Goal: Task Accomplishment & Management: Manage account settings

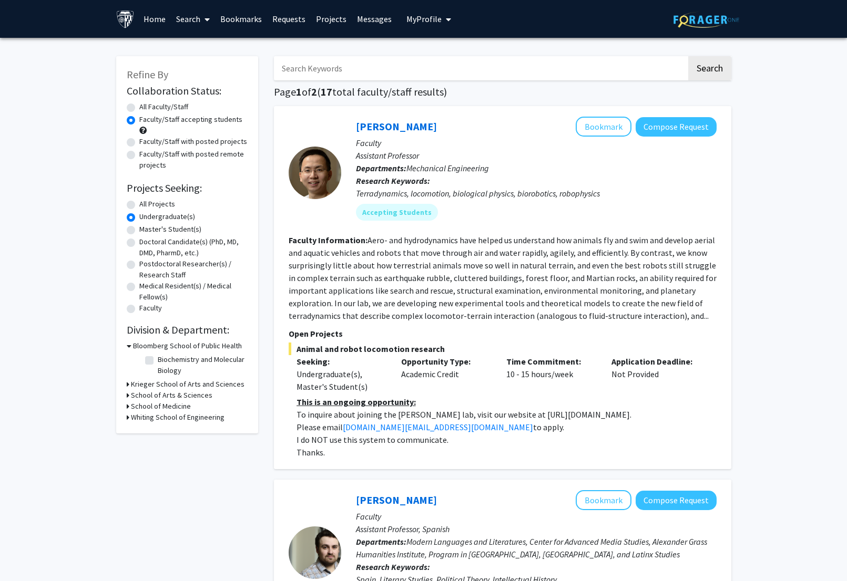
click at [431, 20] on span "My Profile" at bounding box center [423, 19] width 35 height 11
click at [442, 52] on span "[PERSON_NAME]" at bounding box center [472, 49] width 64 height 12
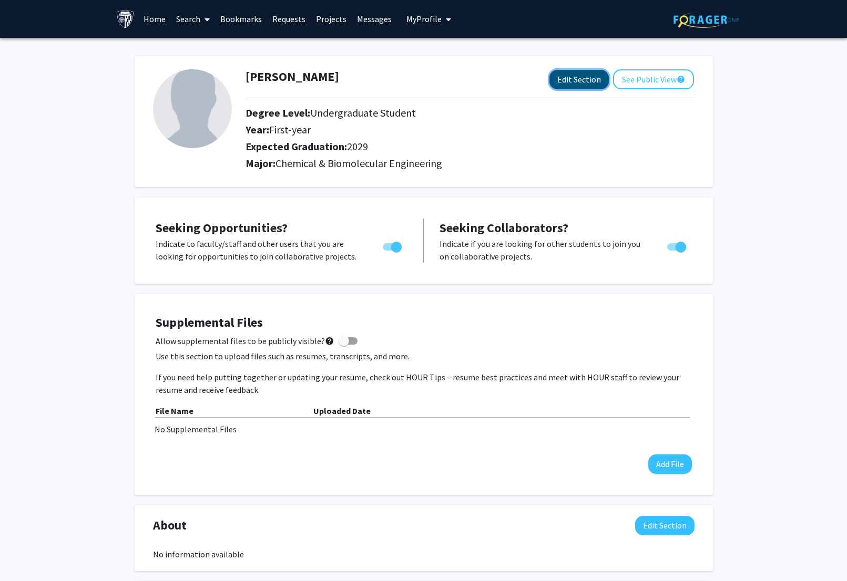
click at [568, 76] on button "Edit Section" at bounding box center [578, 79] width 59 height 19
select select "first-year"
select select "2029"
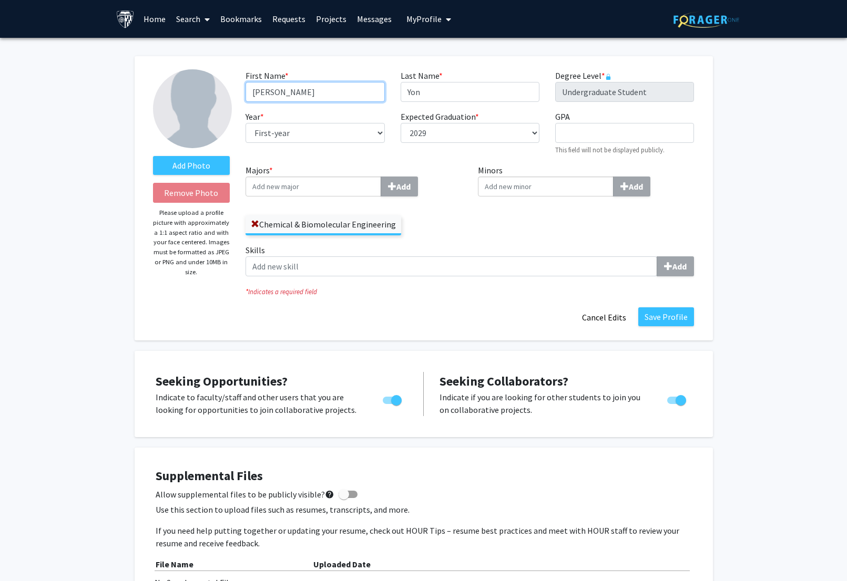
click at [314, 94] on input "[PERSON_NAME]" at bounding box center [314, 92] width 139 height 20
type input "[PERSON_NAME]"
click at [339, 67] on div "Add Photo Remove Photo Please upload a profile picture with approximately a 1:1…" at bounding box center [424, 198] width 578 height 284
click at [311, 187] on input "Majors * Add" at bounding box center [313, 187] width 136 height 20
click at [334, 224] on label "Chemical & Biomolecular Engineering" at bounding box center [323, 225] width 156 height 18
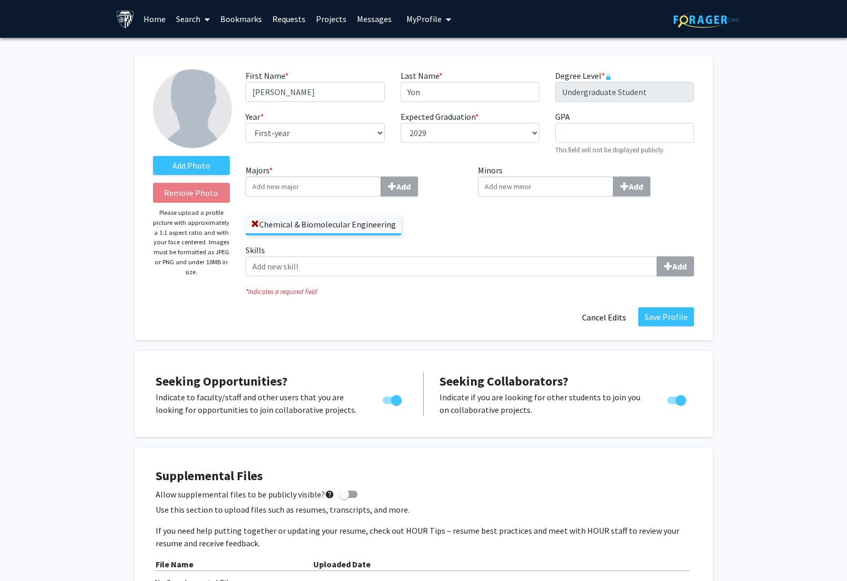
click at [0, 0] on input "Chemical & Biomolecular Engineering" at bounding box center [0, 0] width 0 height 0
click at [457, 202] on div "Majors * Add Chemical & Biomolecular Engineering" at bounding box center [353, 199] width 217 height 71
click at [464, 229] on div "Majors * Add Chemical & Biomolecular Engineering" at bounding box center [354, 204] width 232 height 80
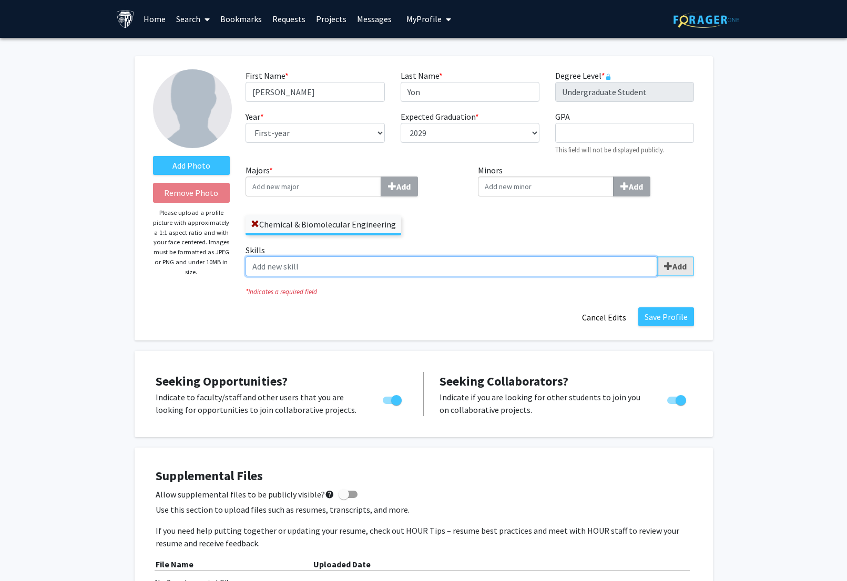
click at [652, 266] on input "Skills Add" at bounding box center [451, 267] width 412 height 20
click at [578, 272] on input "Skills Add" at bounding box center [451, 267] width 412 height 20
type input "f"
type input "finance"
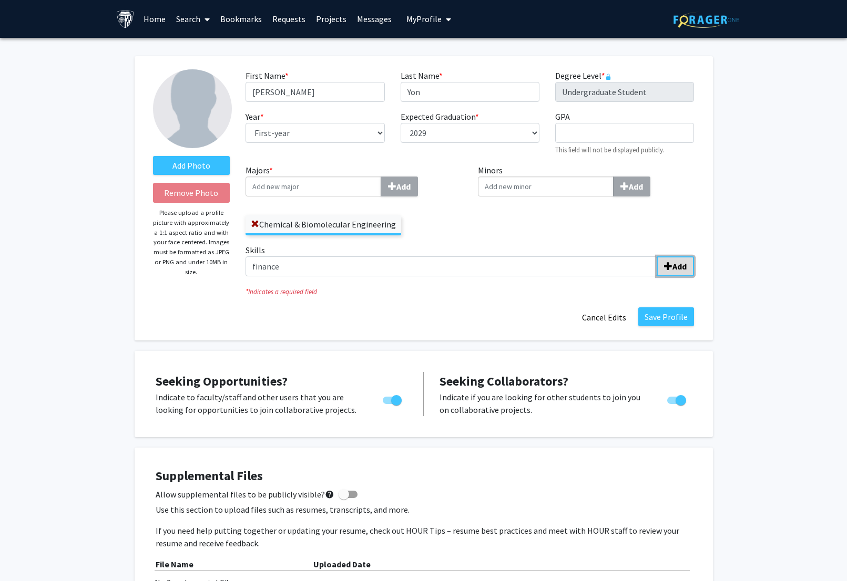
click at [676, 271] on b "Add" at bounding box center [679, 266] width 14 height 11
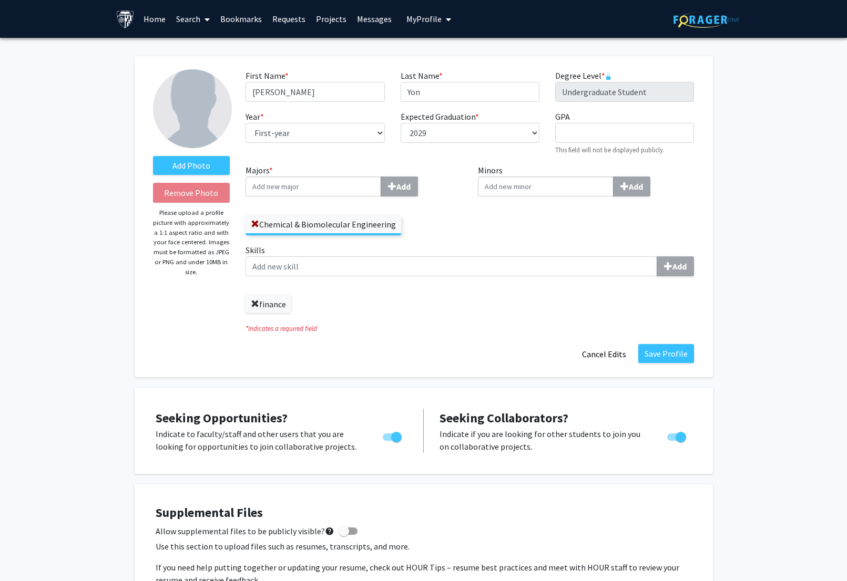
click at [259, 301] on span at bounding box center [255, 304] width 8 height 8
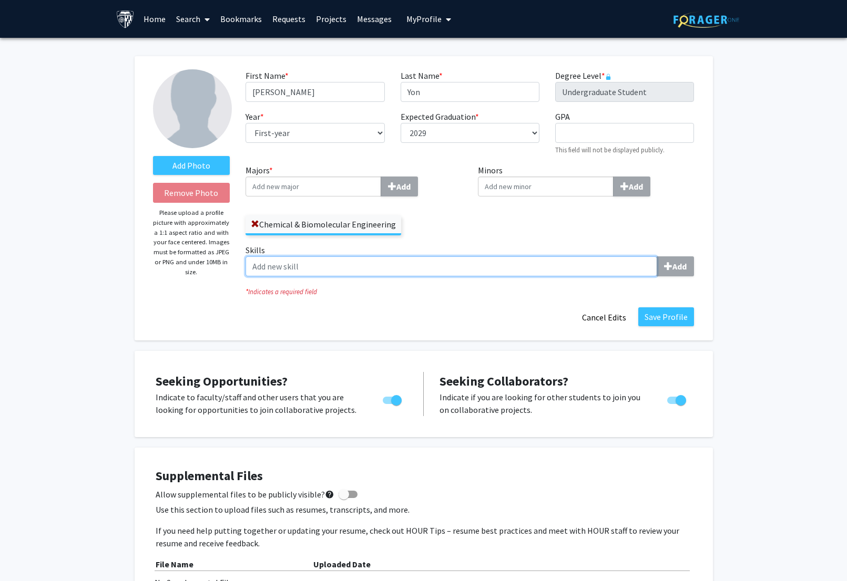
click at [397, 266] on input "Skills Add" at bounding box center [451, 267] width 412 height 20
type input "biochemistry"
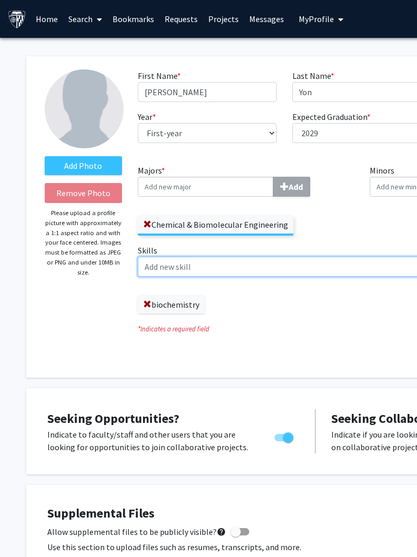
click at [232, 267] on input "Skills Add" at bounding box center [344, 267] width 412 height 20
type input "online m"
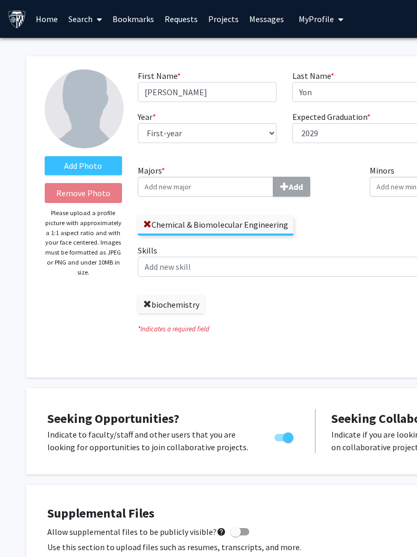
click at [146, 302] on span at bounding box center [147, 304] width 8 height 8
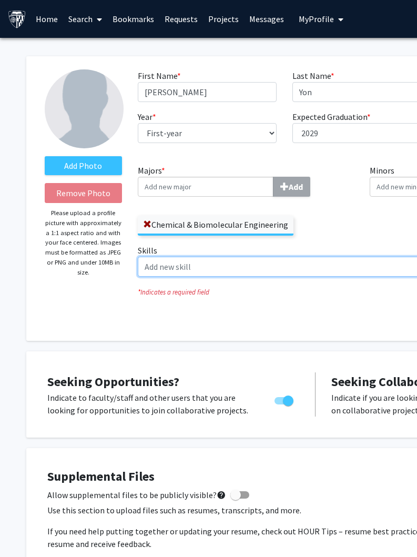
click at [165, 260] on input "Skills Add" at bounding box center [344, 267] width 412 height 20
type input "Biochemistr"
type input "Online Marketing"
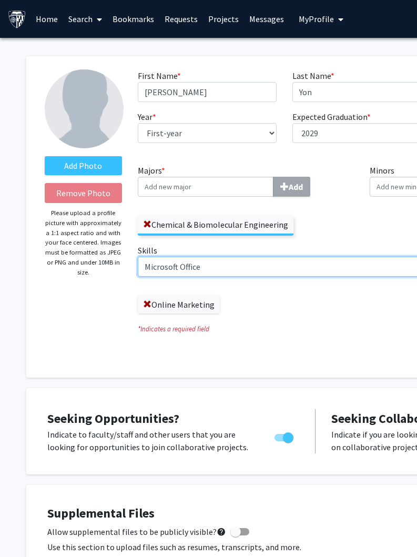
type input "Microsoft Office"
type input "Video Editing"
type input "Spanish"
type input "Tutoring"
type input "Academic Advising"
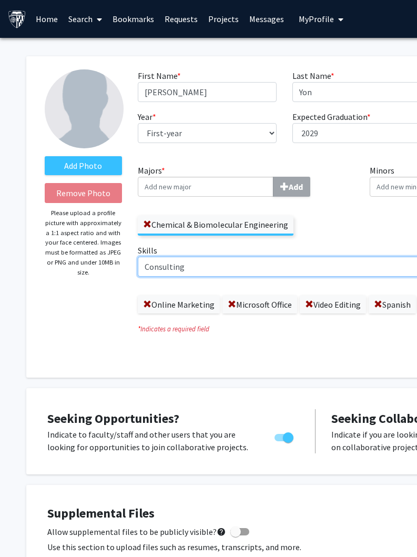
type input "Consulting"
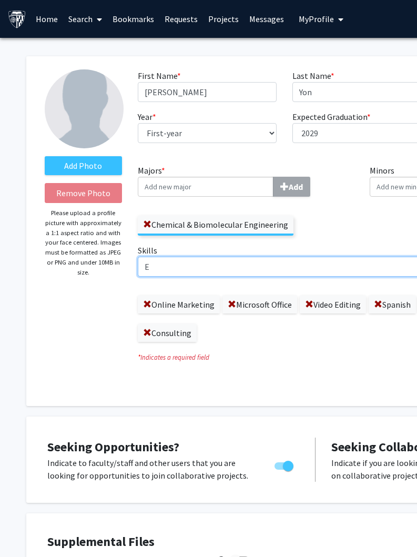
type input "En"
type input "Product Engineering"
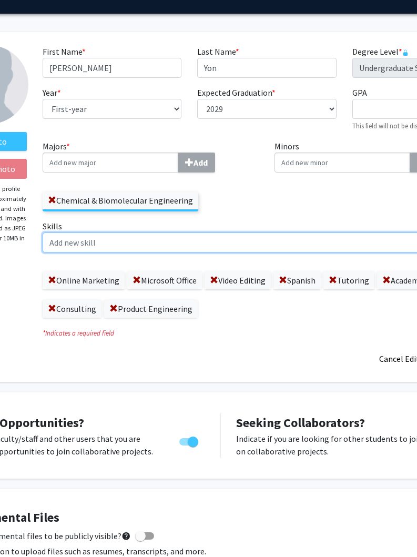
scroll to position [24, 86]
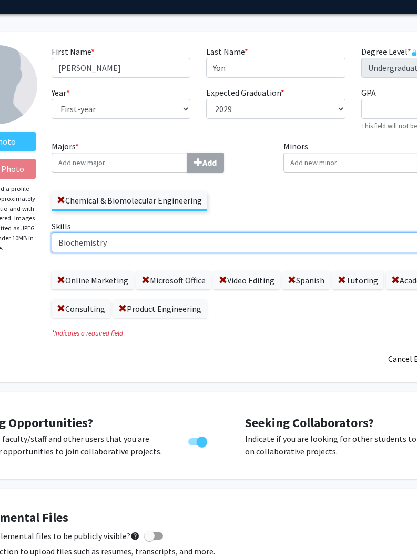
type input "Biochemistry"
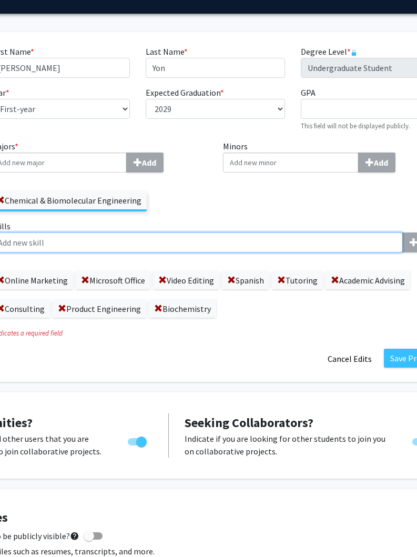
scroll to position [24, 214]
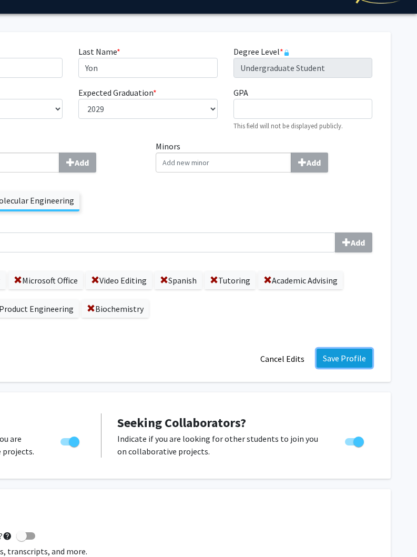
click at [355, 353] on button "Save Profile" at bounding box center [344, 358] width 56 height 19
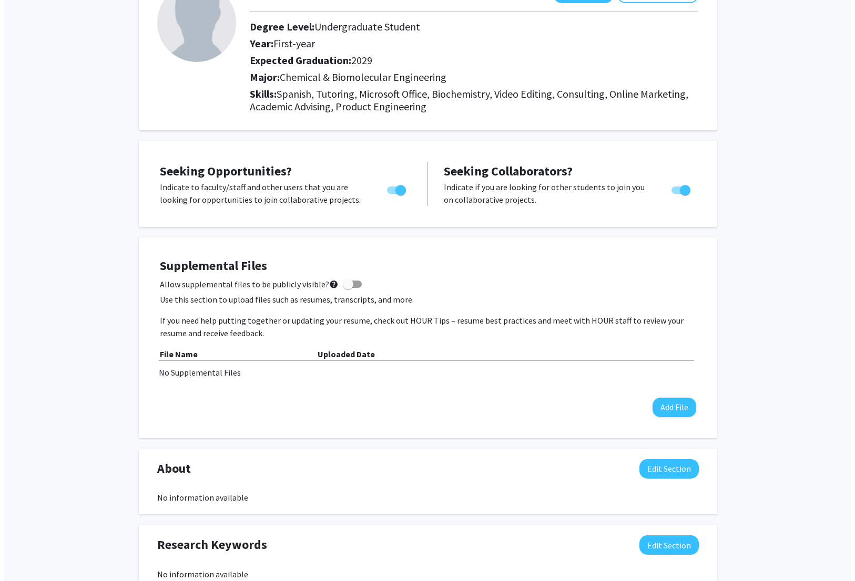
scroll to position [98, 0]
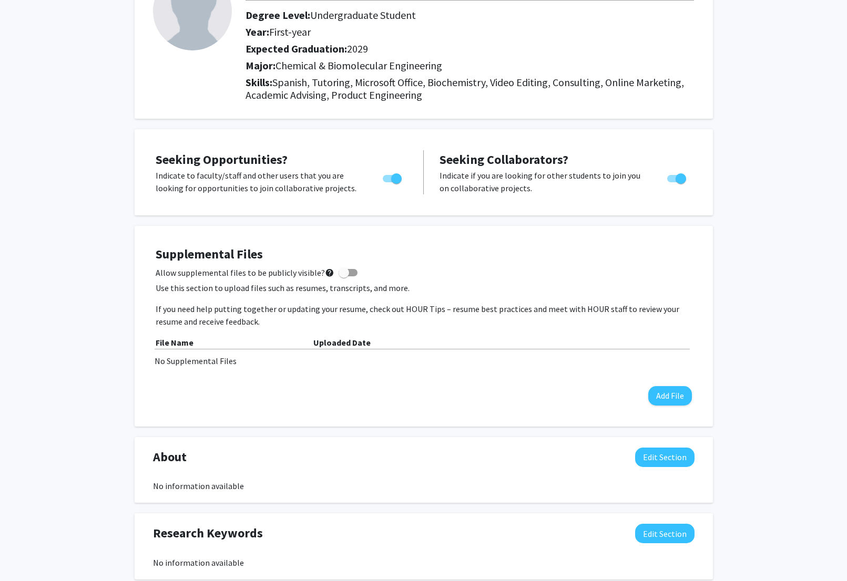
click at [343, 272] on span at bounding box center [344, 273] width 11 height 11
click at [343, 276] on input "Allow supplemental files to be publicly visible? help" at bounding box center [343, 276] width 1 height 1
checkbox input "true"
click at [648, 399] on button "Add File" at bounding box center [670, 395] width 44 height 19
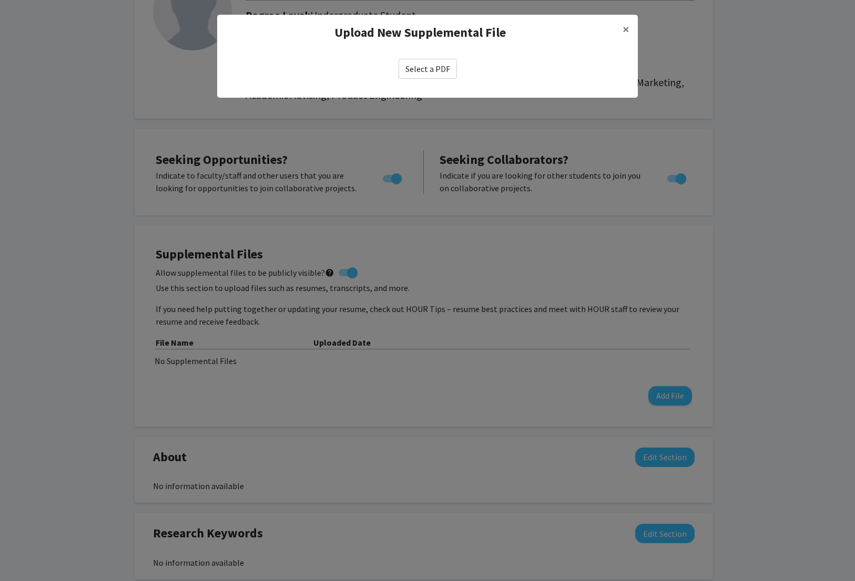
click at [421, 78] on label "Select a PDF" at bounding box center [427, 69] width 58 height 20
click at [0, 0] on input "Select a PDF" at bounding box center [0, 0] width 0 height 0
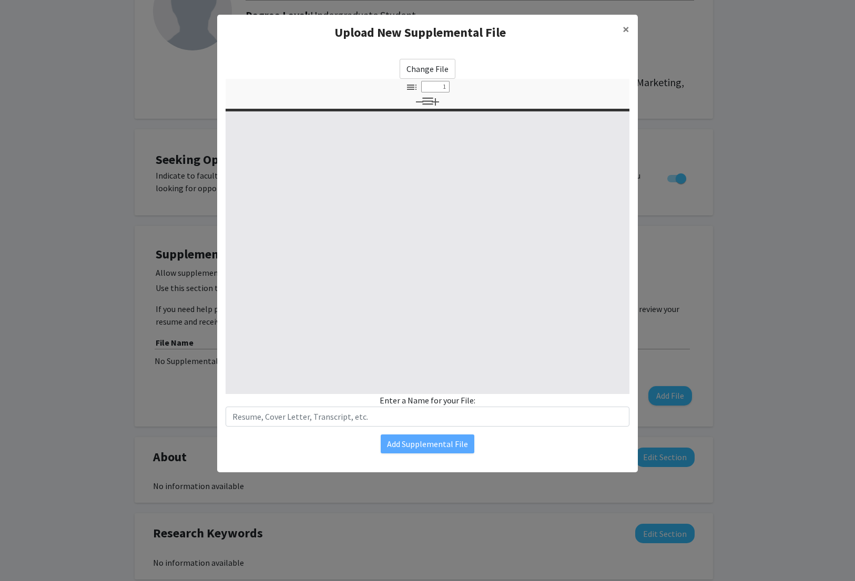
select select "custom"
type input "0"
select select "custom"
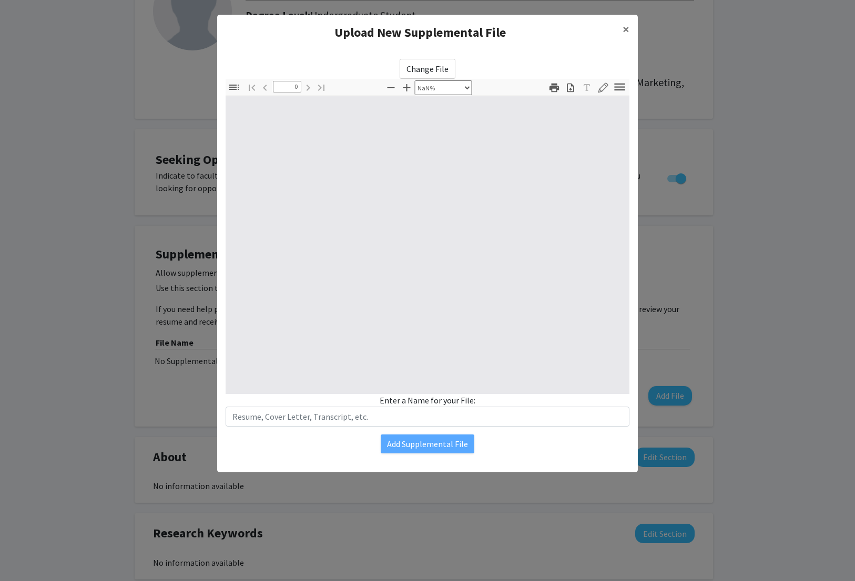
type input "1"
select select "auto"
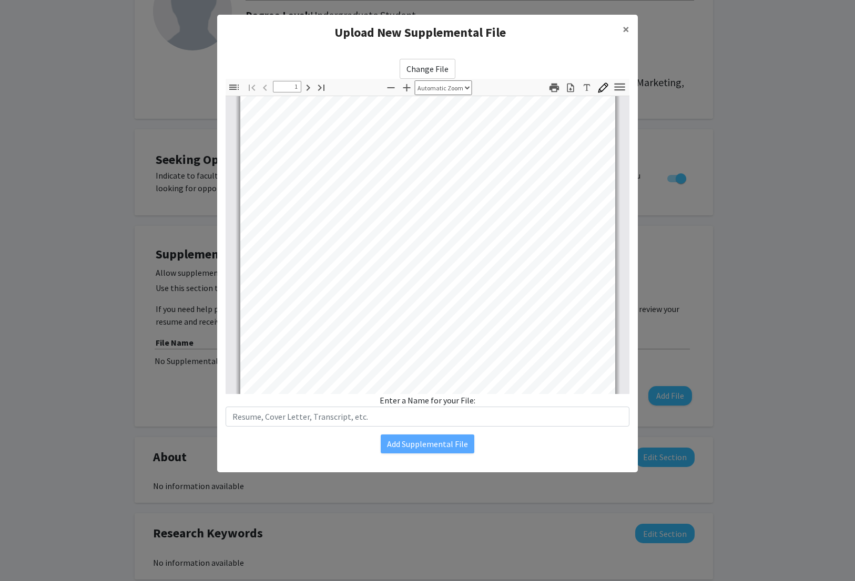
scroll to position [17, 0]
type input "1"
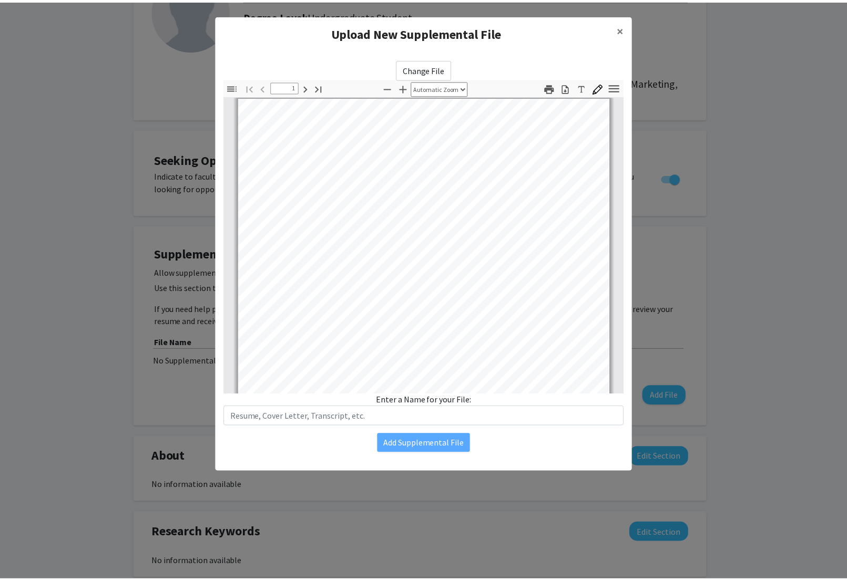
scroll to position [0, 0]
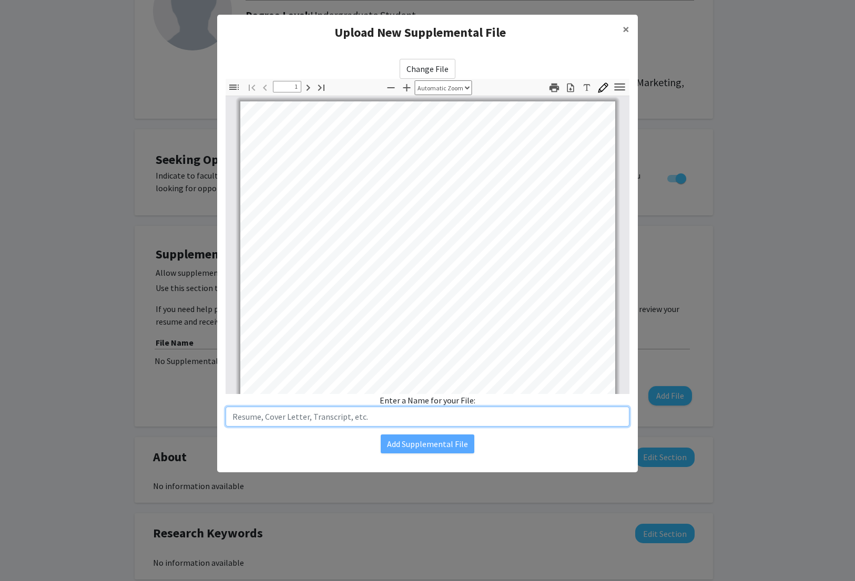
click at [387, 410] on input "text" at bounding box center [428, 417] width 404 height 20
type input "H"
type input "High School Resume"
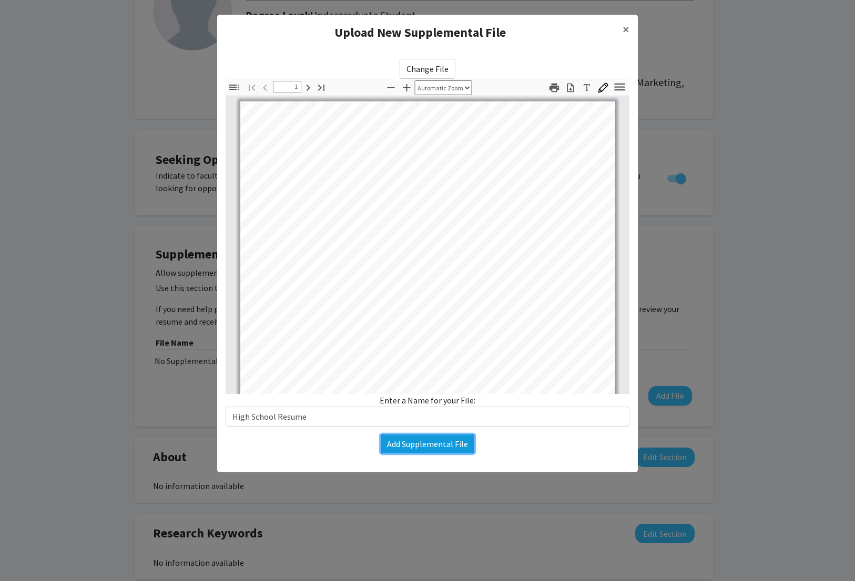
click at [438, 446] on button "Add Supplemental File" at bounding box center [428, 444] width 94 height 19
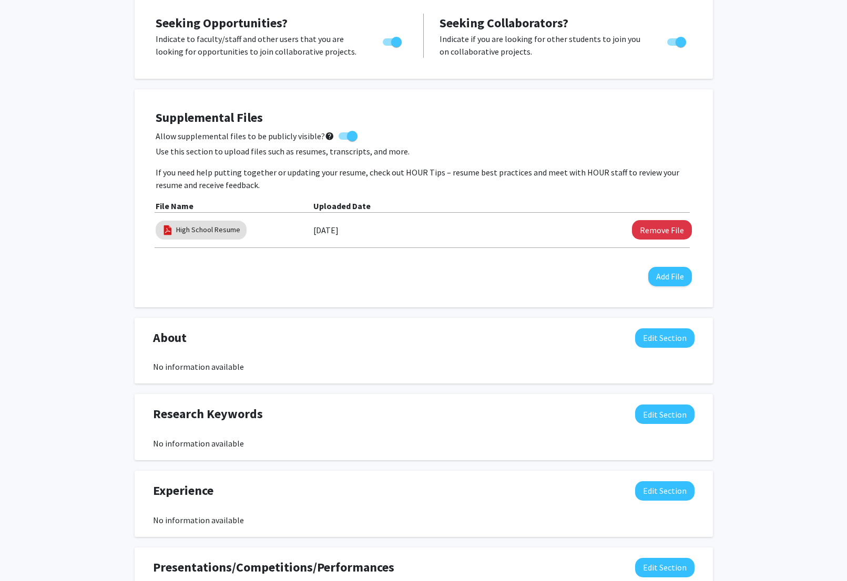
scroll to position [255, 0]
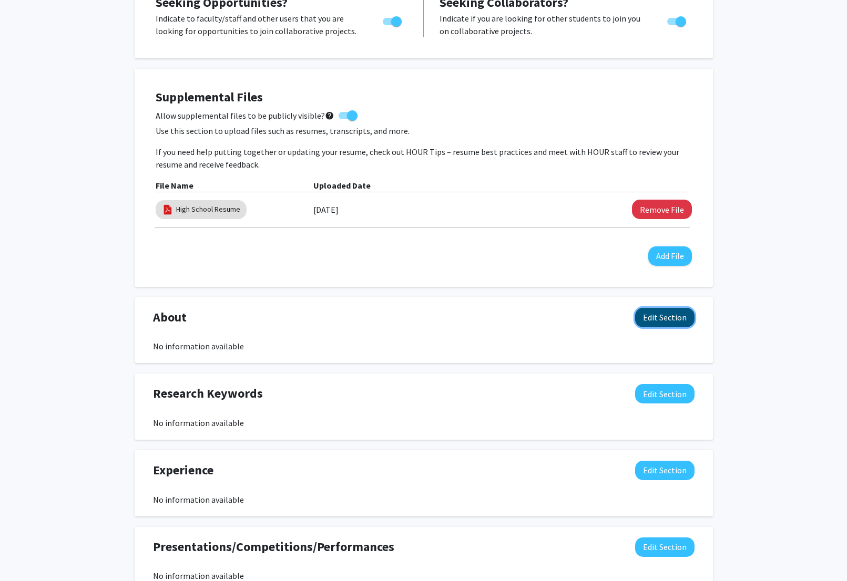
click at [655, 319] on button "Edit Section" at bounding box center [664, 317] width 59 height 19
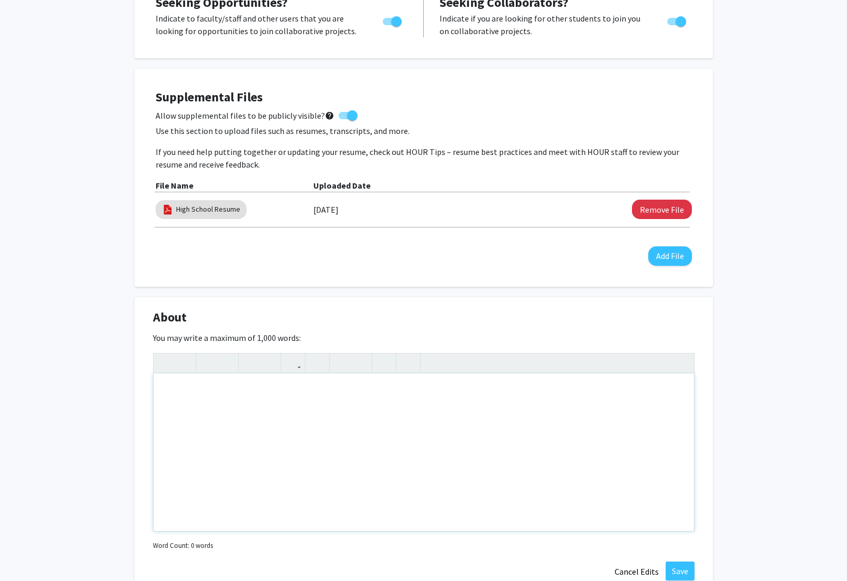
click at [244, 383] on div "Note to users with screen readers: Please deactivate our accessibility plugin f…" at bounding box center [423, 453] width 540 height 158
paste div "Note to users with screen readers: Please deactivate our accessibility plugin f…"
type textarea "<p>Hi, I'm [PERSON_NAME], a freshman at [PERSON_NAME][GEOGRAPHIC_DATA][PERSON_N…"
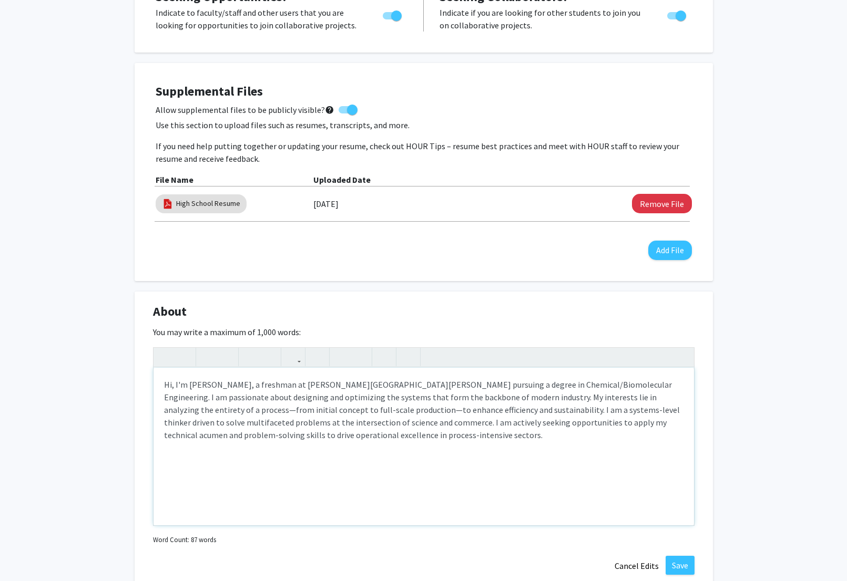
scroll to position [319, 0]
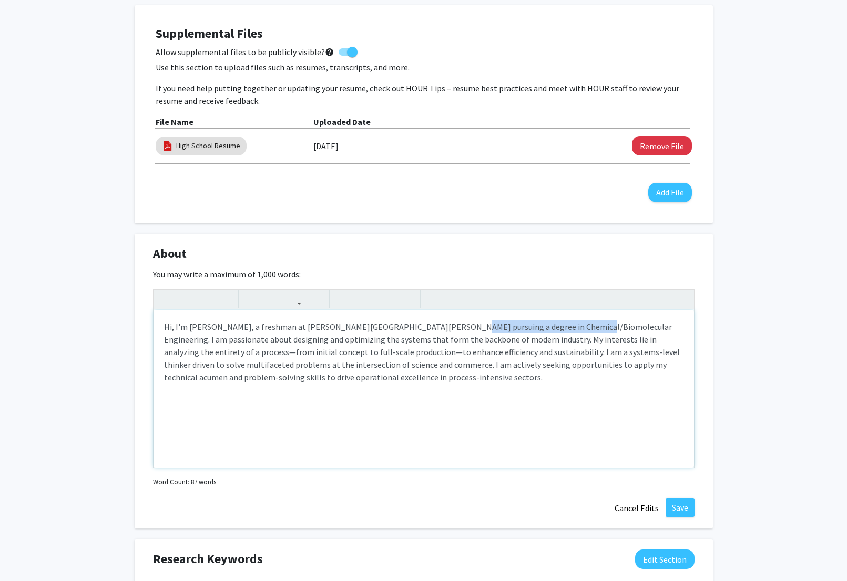
drag, startPoint x: 428, startPoint y: 327, endPoint x: 554, endPoint y: 322, distance: 125.7
click at [554, 322] on p "Hi, I'm [PERSON_NAME], a freshman at [PERSON_NAME][GEOGRAPHIC_DATA][PERSON_NAME…" at bounding box center [423, 352] width 519 height 63
type textarea "<p>Hi, I'm [PERSON_NAME], a freshman at [PERSON_NAME][GEOGRAPHIC_DATA][PERSON_N…"
click at [211, 301] on icon "button" at bounding box center [207, 299] width 9 height 17
click at [377, 365] on p "Hi, I'm [PERSON_NAME], a freshman at [PERSON_NAME][GEOGRAPHIC_DATA][PERSON_NAME…" at bounding box center [423, 352] width 519 height 63
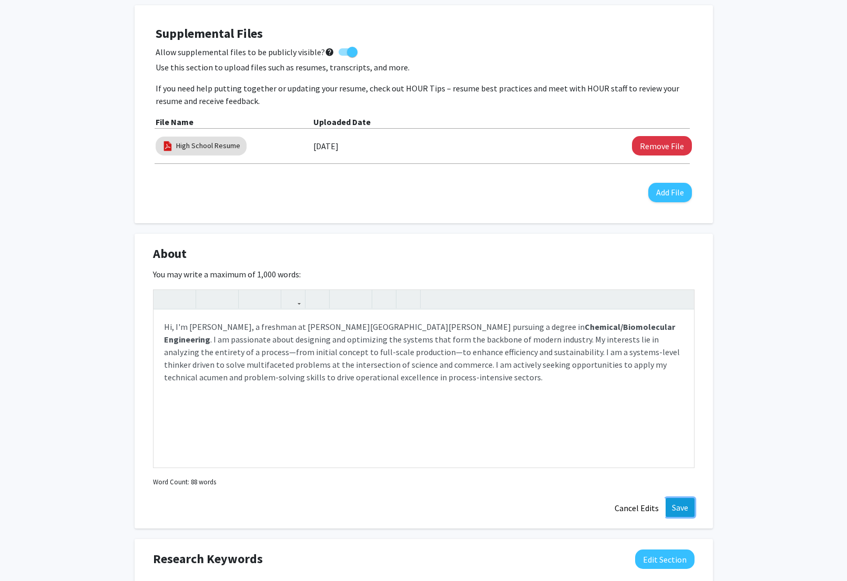
click at [686, 505] on button "Save" at bounding box center [679, 507] width 29 height 19
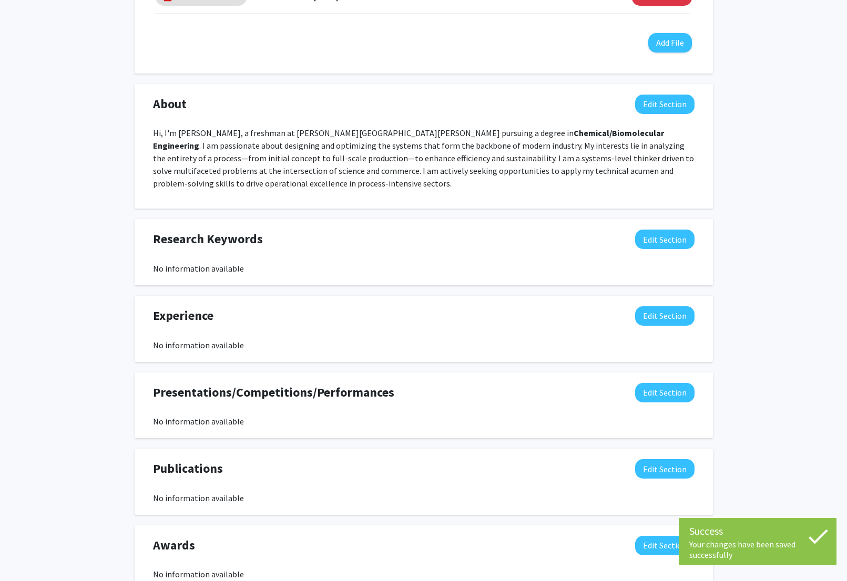
scroll to position [473, 0]
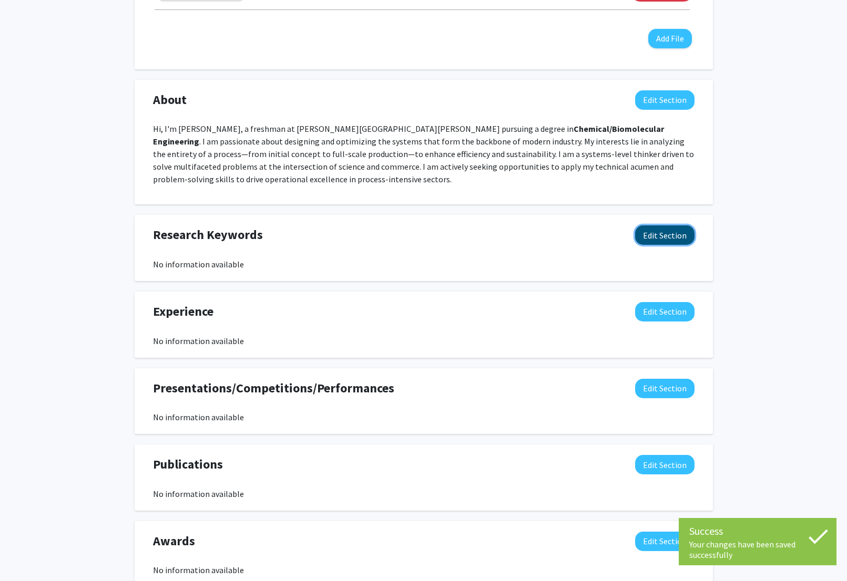
click at [664, 241] on button "Edit Section" at bounding box center [664, 235] width 59 height 19
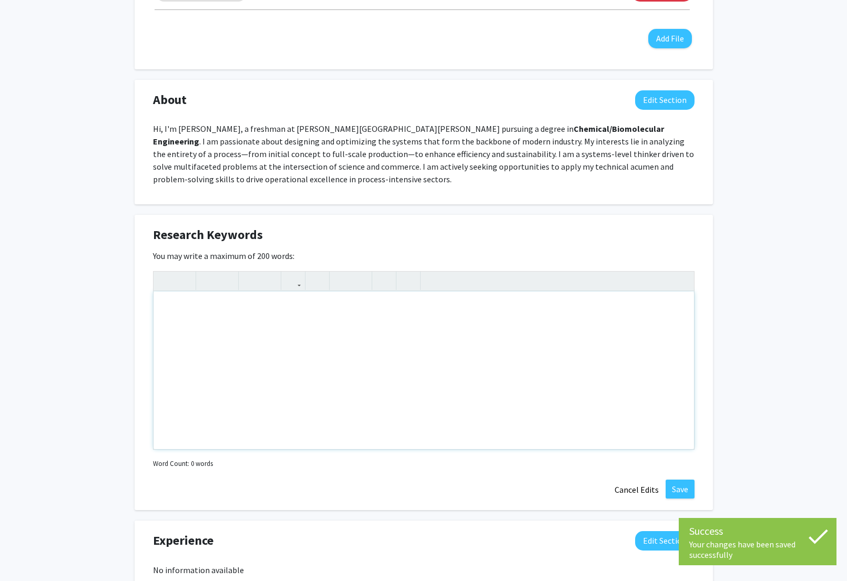
click at [449, 325] on div "Note to users with screen readers: Please deactivate our accessibility plugin f…" at bounding box center [423, 371] width 540 height 158
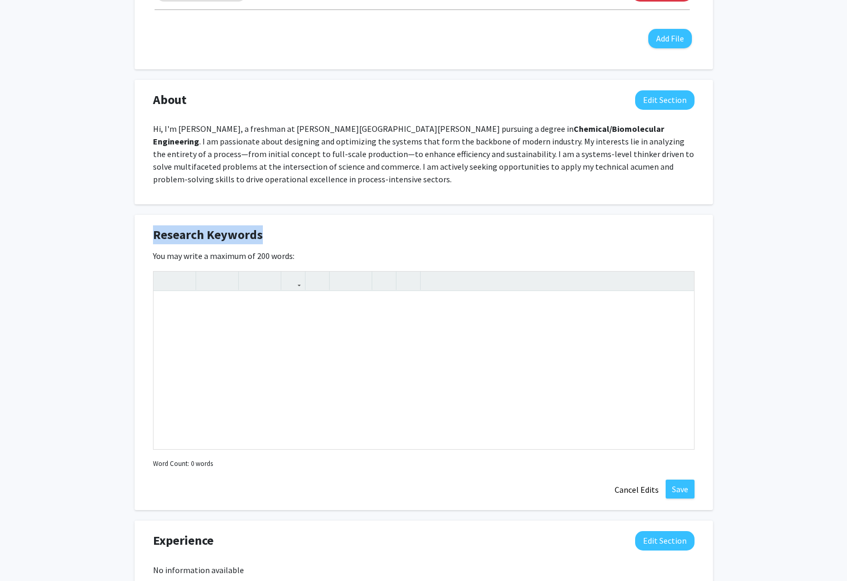
drag, startPoint x: 151, startPoint y: 232, endPoint x: 261, endPoint y: 238, distance: 109.5
click at [261, 238] on div "Research Keywords Edit Section" at bounding box center [423, 238] width 557 height 24
copy span "Research Keywords"
click at [215, 309] on div "Note to users with screen readers: Please deactivate our accessibility plugin f…" at bounding box center [423, 371] width 540 height 158
paste div "Note to users with screen readers: Please deactivate our accessibility plugin f…"
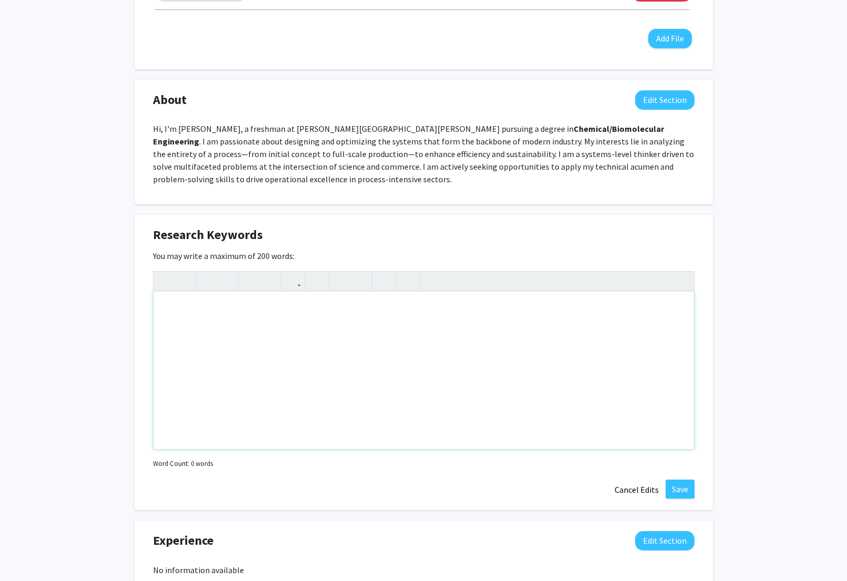
type textarea "<p>Nanoparticle Drug Delivery, Targeted Therapeutics, Lipid Nanoparticles (LNPs…"
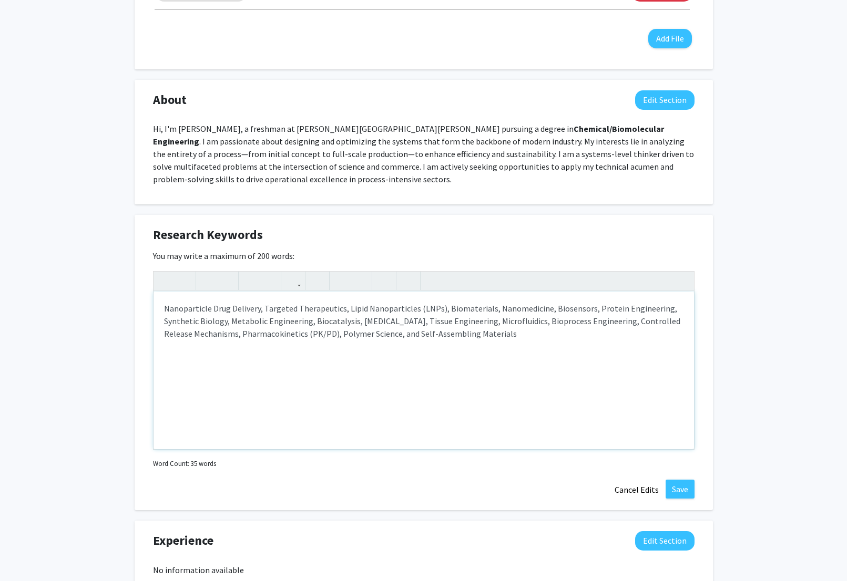
click at [663, 342] on div "Nanoparticle Drug Delivery, Targeted Therapeutics, Lipid Nanoparticles (LNPs), …" at bounding box center [423, 371] width 540 height 158
click at [686, 487] on button "Save" at bounding box center [679, 489] width 29 height 19
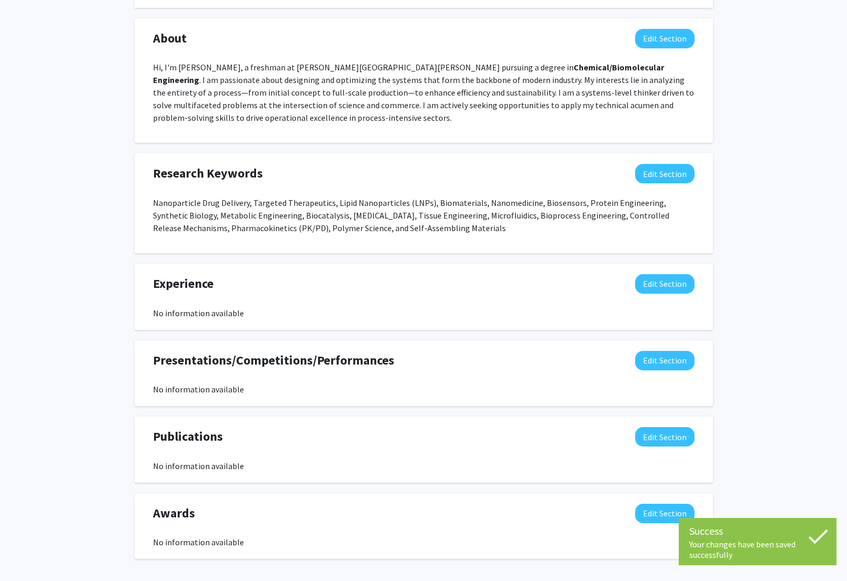
scroll to position [535, 0]
click at [659, 292] on button "Edit Section" at bounding box center [664, 283] width 59 height 19
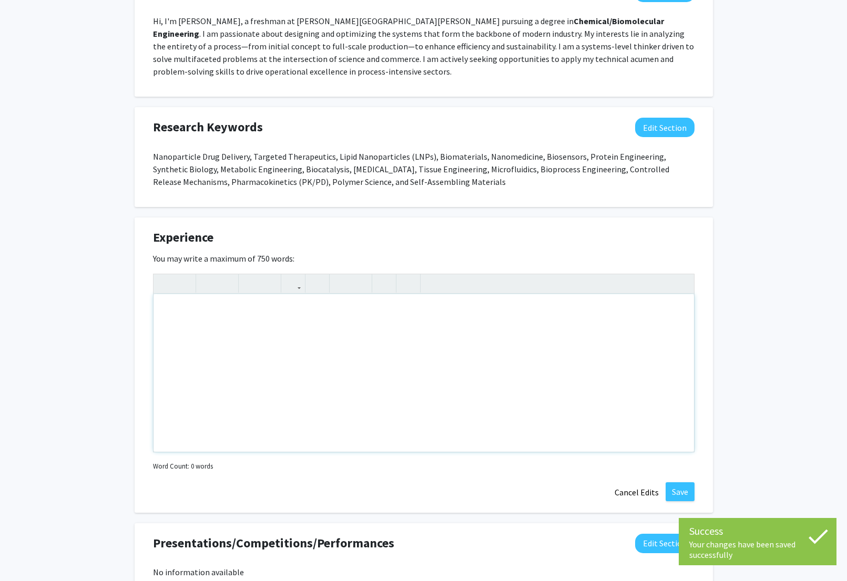
scroll to position [581, 0]
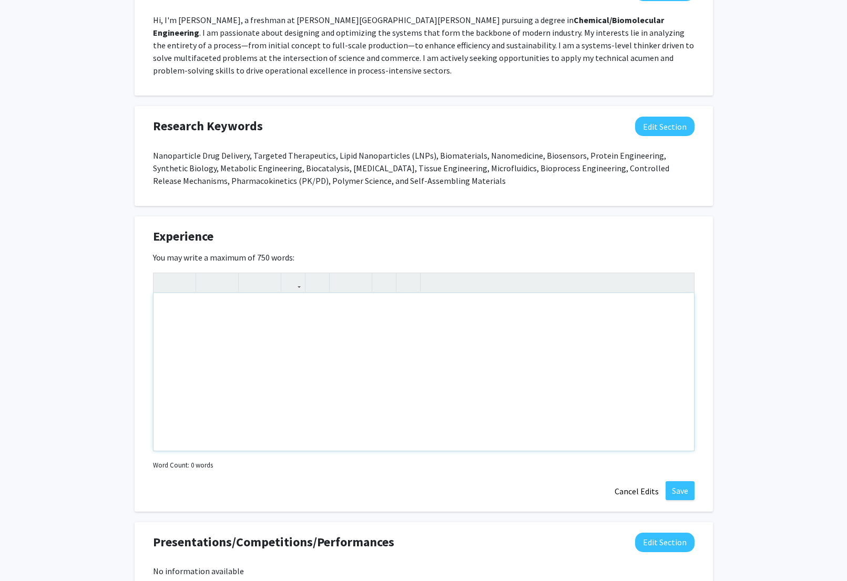
click at [156, 326] on div "Note to users with screen readers: Please deactivate our accessibility plugin f…" at bounding box center [423, 372] width 540 height 158
paste div "Note to users with screen readers: Please deactivate our accessibility plugin f…"
type textarea "<p>Academic Tutor</p><p>Academic Tutor</p><p>The Tutoring Center, Katy/[GEOGRAP…"
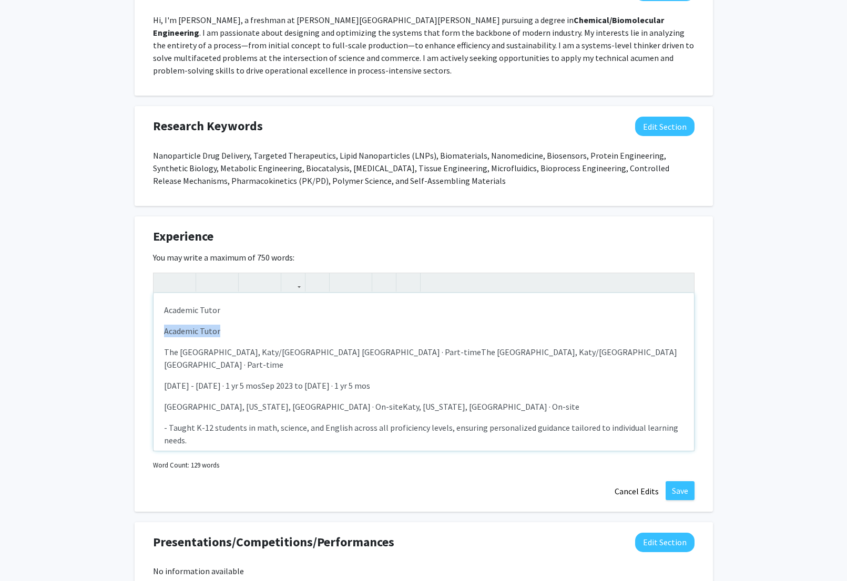
drag, startPoint x: 229, startPoint y: 332, endPoint x: 157, endPoint y: 330, distance: 71.5
click at [158, 331] on div "Academic Tutor Academic Tutor The Tutoring Center, Katy/[GEOGRAPHIC_DATA] [GEOG…" at bounding box center [423, 372] width 540 height 158
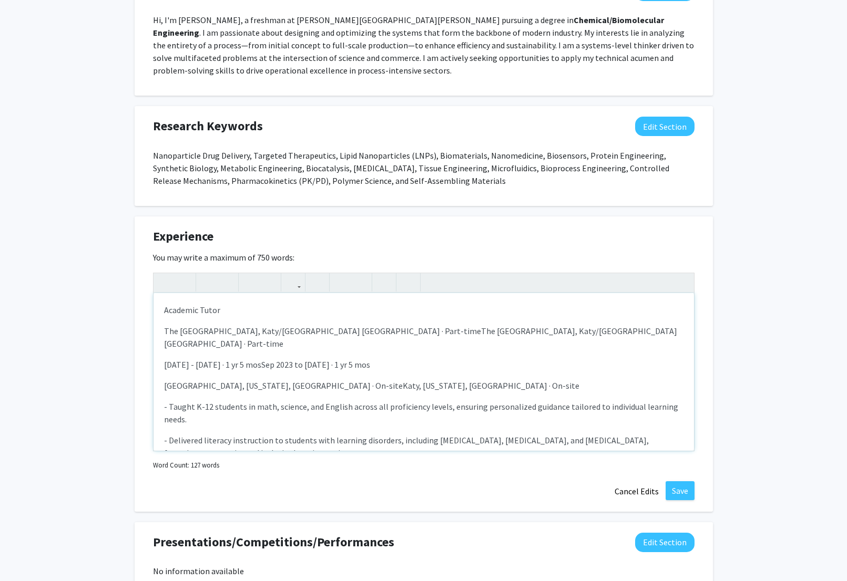
click at [344, 330] on p "The [GEOGRAPHIC_DATA], Katy/[GEOGRAPHIC_DATA] [GEOGRAPHIC_DATA] · Part-timeThe …" at bounding box center [423, 337] width 519 height 25
click at [537, 330] on p "The [GEOGRAPHIC_DATA], Katy/[GEOGRAPHIC_DATA] [GEOGRAPHIC_DATA] · Part-timeThe …" at bounding box center [423, 337] width 519 height 25
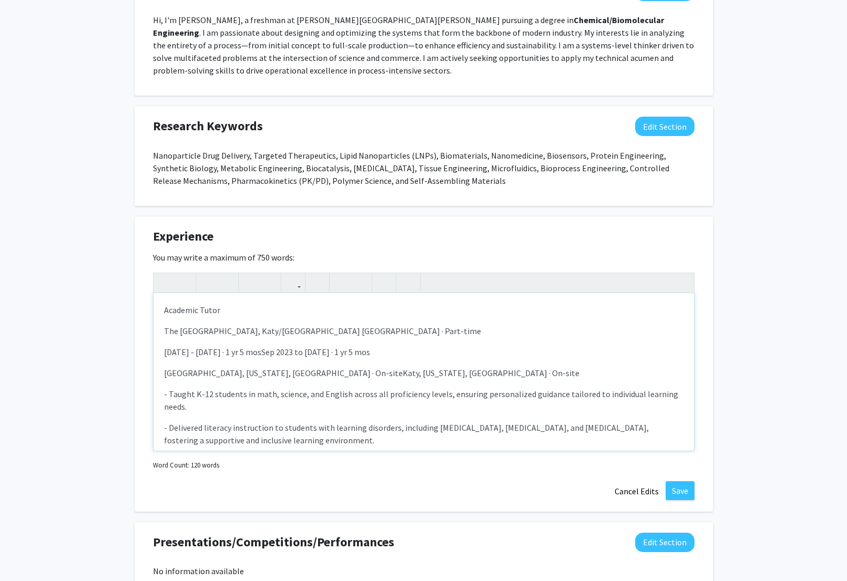
click at [272, 354] on p "[DATE] - [DATE] · 1 yr 5 mosSep 2023 to [DATE] · 1 yr 5 mos" at bounding box center [423, 352] width 519 height 13
drag, startPoint x: 403, startPoint y: 347, endPoint x: 275, endPoint y: 349, distance: 127.2
click at [275, 349] on p "[DATE] - [DATE] · 1 yr 5 mosSep 2023 to [DATE] · 1 yr 5 mos" at bounding box center [423, 352] width 519 height 13
drag, startPoint x: 284, startPoint y: 373, endPoint x: 434, endPoint y: 376, distance: 149.8
click at [434, 376] on p "[GEOGRAPHIC_DATA], [US_STATE], [GEOGRAPHIC_DATA] · On-siteKaty, [US_STATE], [GE…" at bounding box center [423, 373] width 519 height 13
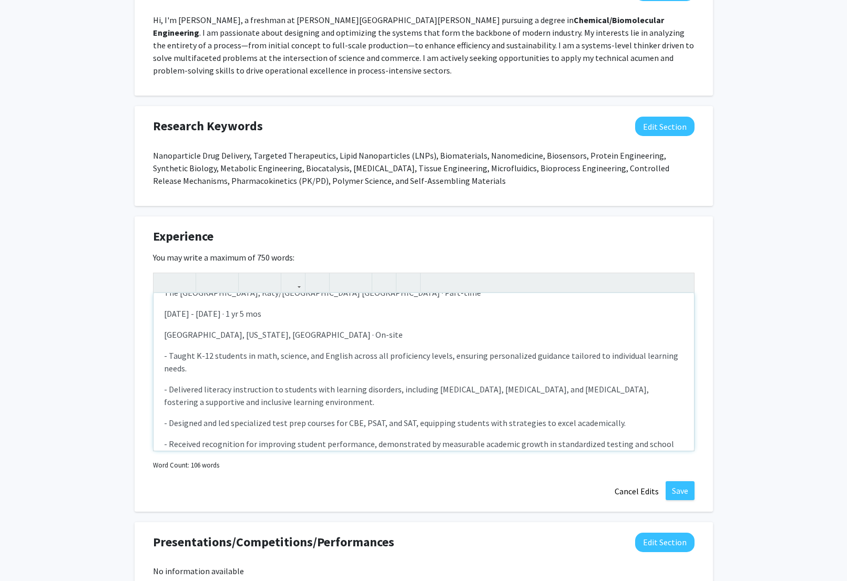
scroll to position [69, 0]
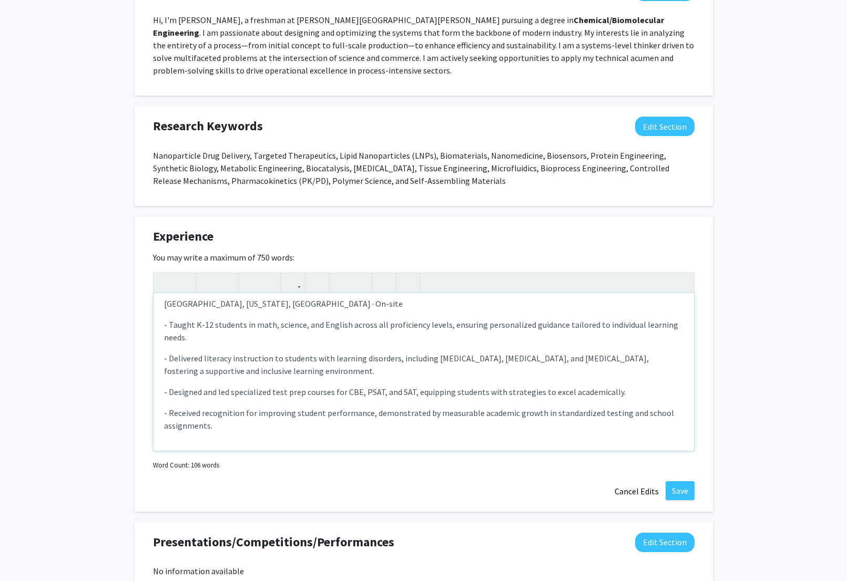
click at [169, 346] on div "Academic Tutor The Tutoring Center, Katy/[GEOGRAPHIC_DATA] [GEOGRAPHIC_DATA] · …" at bounding box center [423, 372] width 540 height 158
click at [205, 343] on div "Academic Tutor The Tutoring Center, Katy/[GEOGRAPHIC_DATA] [GEOGRAPHIC_DATA] · …" at bounding box center [423, 372] width 540 height 158
click at [205, 339] on p "- Taught K-12 students in math, science, and English across all proficiency lev…" at bounding box center [423, 331] width 519 height 25
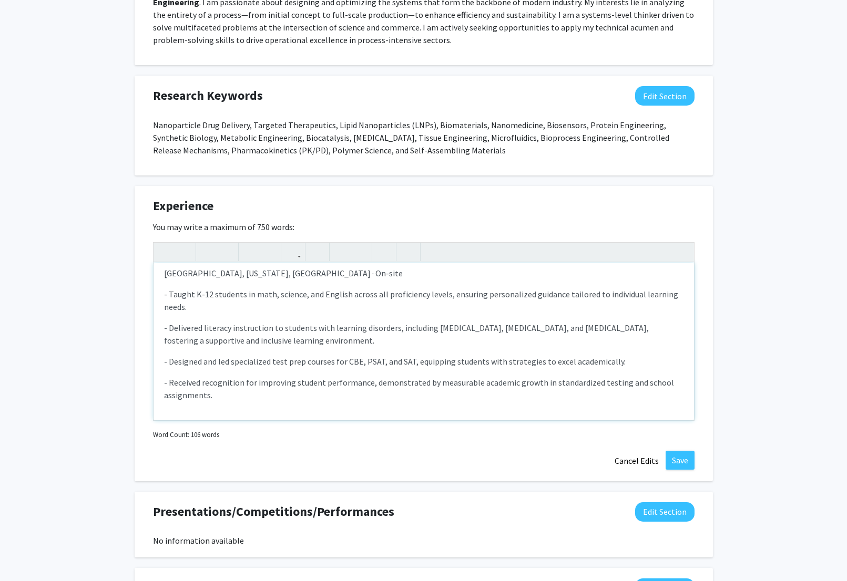
scroll to position [688, 0]
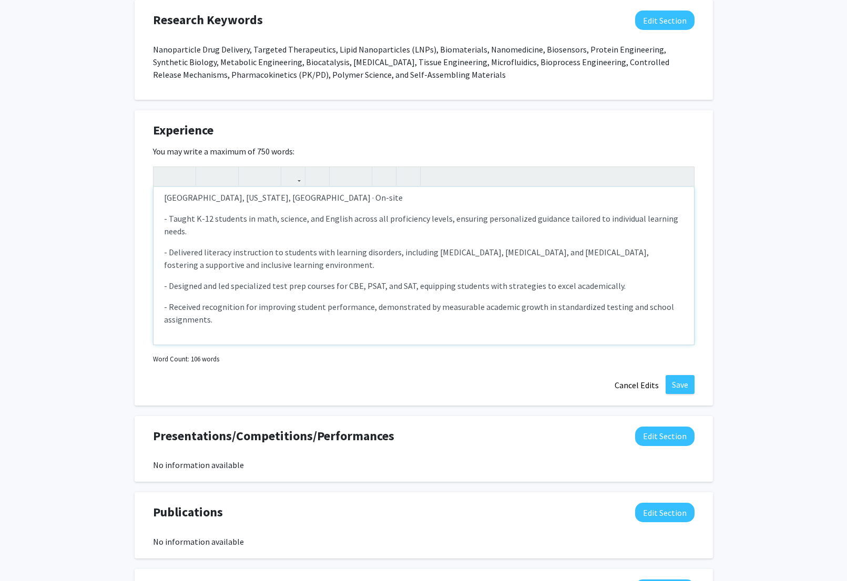
click at [282, 330] on div "Academic Tutor The Tutoring Center, Katy/[GEOGRAPHIC_DATA] [GEOGRAPHIC_DATA] · …" at bounding box center [423, 266] width 540 height 158
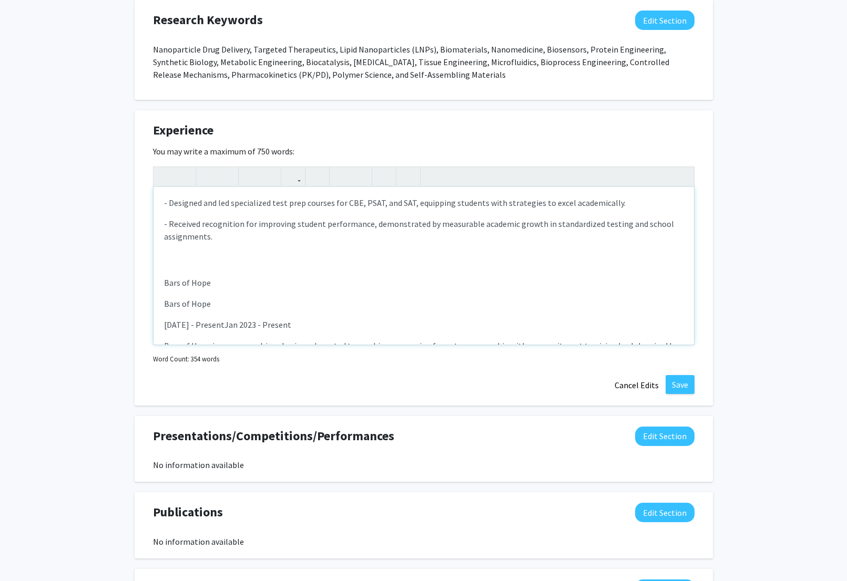
scroll to position [226, 0]
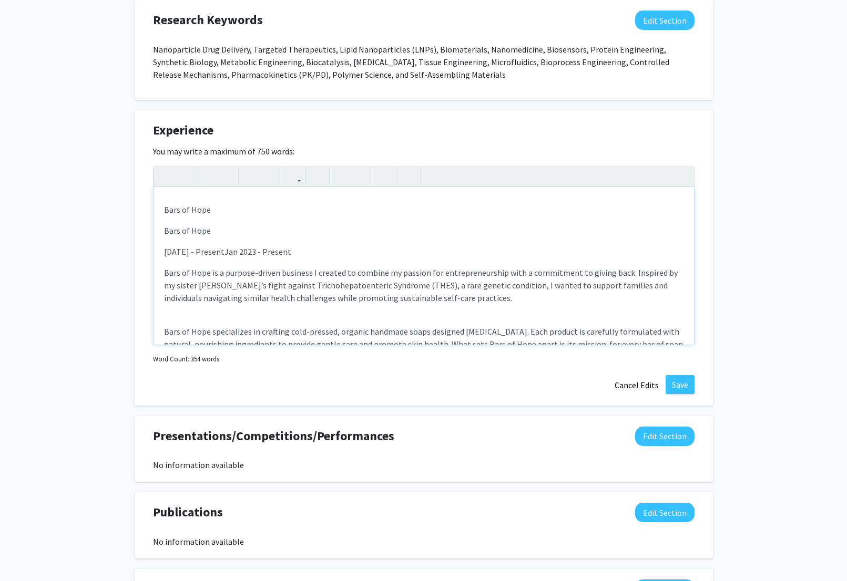
click at [223, 237] on div "Academic Tutor The Tutoring Center, Katy/[GEOGRAPHIC_DATA] [GEOGRAPHIC_DATA] · …" at bounding box center [423, 266] width 540 height 158
drag, startPoint x: 223, startPoint y: 232, endPoint x: 145, endPoint y: 232, distance: 78.8
click at [145, 232] on div "Experience Edit Section You may write a maximum of 750 words: Academic Tutor Th…" at bounding box center [424, 257] width 578 height 295
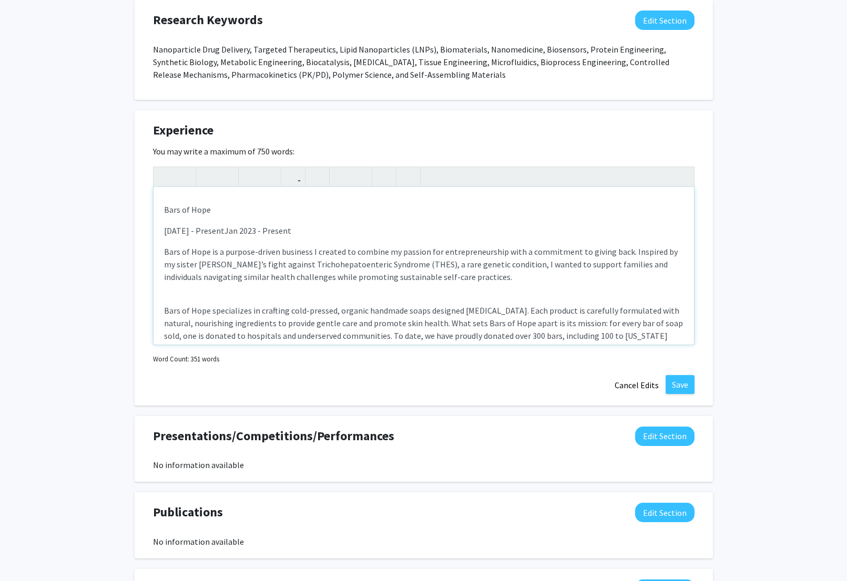
drag, startPoint x: 229, startPoint y: 227, endPoint x: 329, endPoint y: 227, distance: 99.3
click at [329, 227] on p "[DATE] - PresentJan 2023 - Present" at bounding box center [423, 230] width 519 height 13
click at [222, 304] on p "Bars of Hope specializes in crafting cold-pressed, organic handmade soaps desig…" at bounding box center [423, 329] width 519 height 50
click at [220, 283] on div "Academic Tutor The Tutoring Center, Katy/[GEOGRAPHIC_DATA] [GEOGRAPHIC_DATA] · …" at bounding box center [423, 266] width 540 height 158
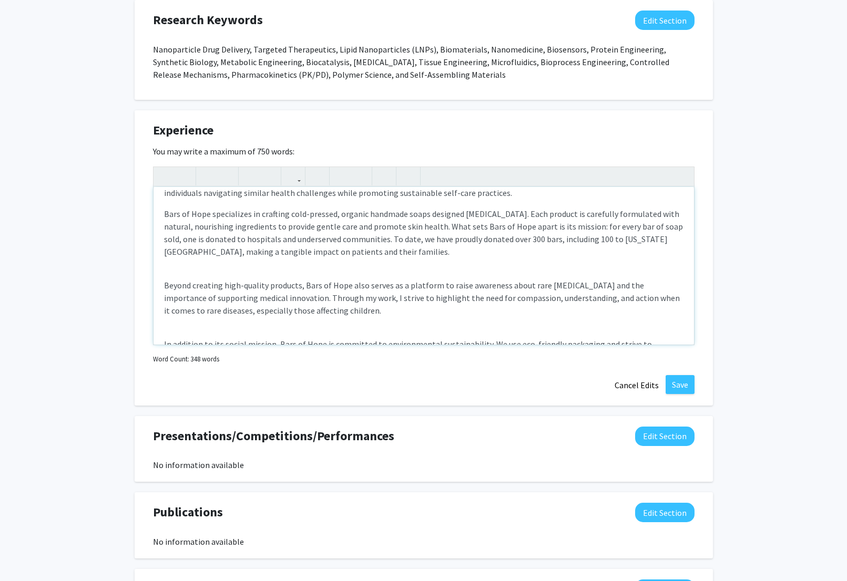
scroll to position [315, 0]
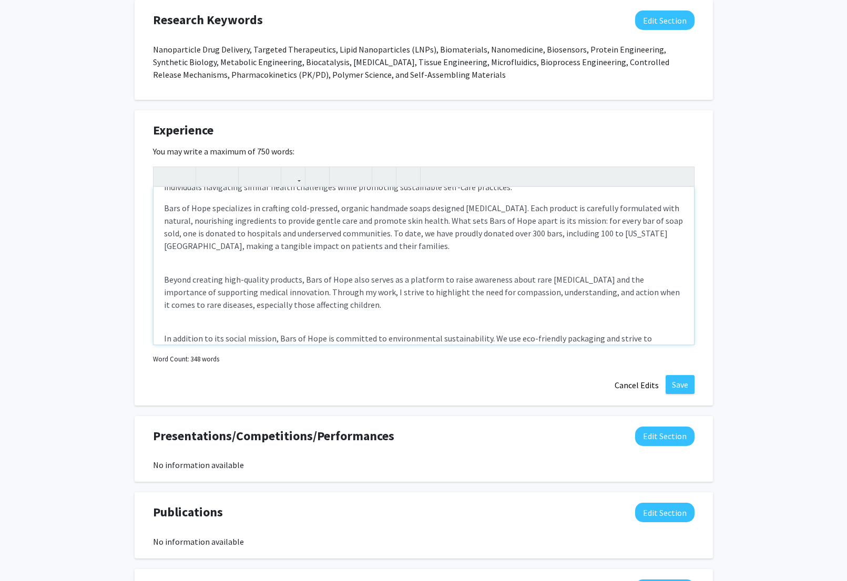
click at [243, 269] on div "Academic Tutor The Tutoring Center, Katy/[GEOGRAPHIC_DATA] [GEOGRAPHIC_DATA] · …" at bounding box center [423, 266] width 540 height 158
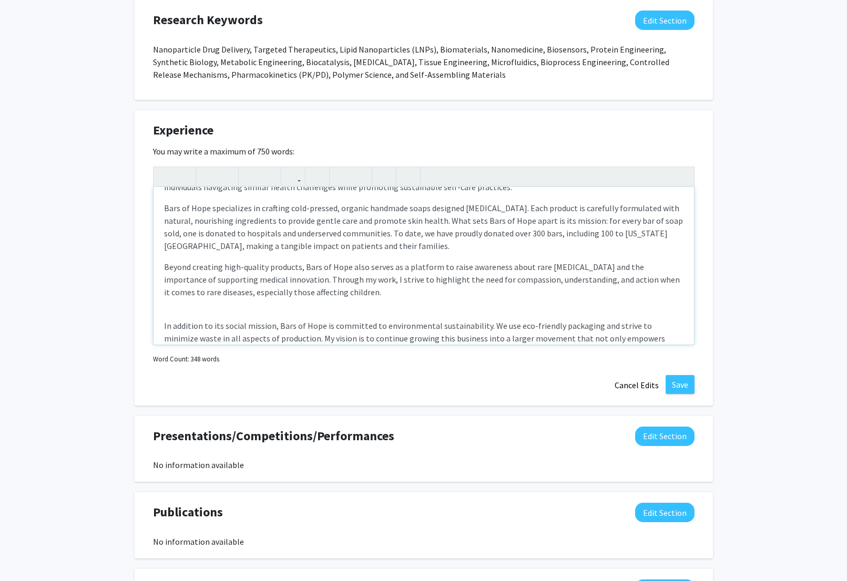
click at [206, 306] on div "Academic Tutor The Tutoring Center, Katy/[GEOGRAPHIC_DATA] [GEOGRAPHIC_DATA] · …" at bounding box center [423, 266] width 540 height 158
type textarea "<l>Ipsumdol Sitam</c><a>Eli Seddoeiu Tempor, Inci/Utlab Etdolo MA · Aliq-enim</…"
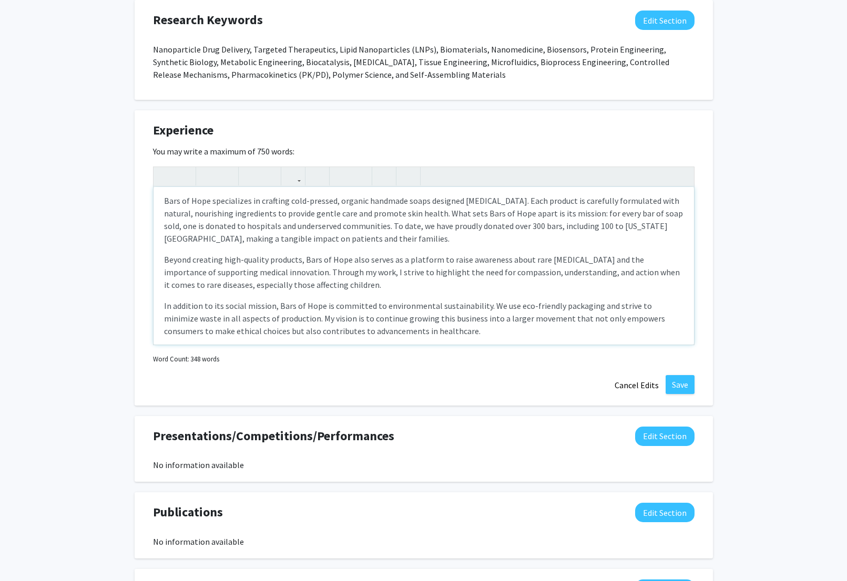
scroll to position [334, 0]
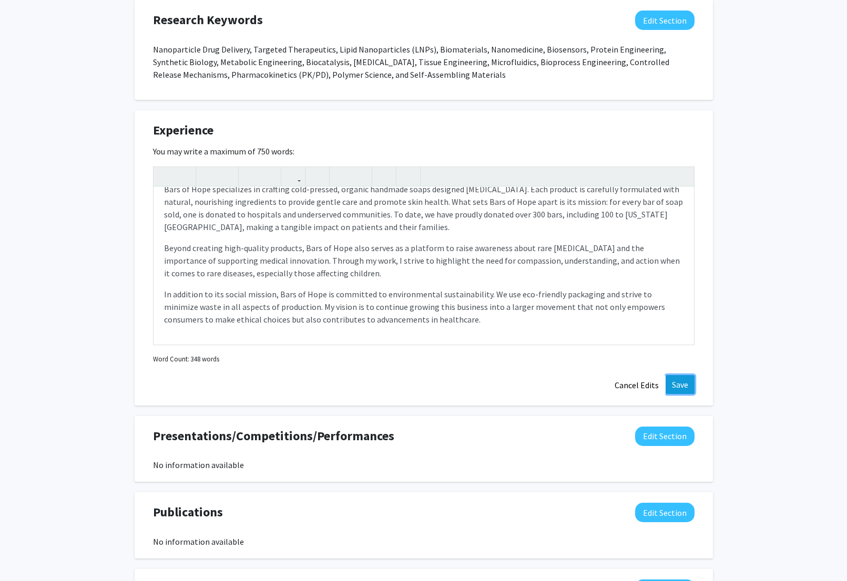
click at [684, 391] on button "Save" at bounding box center [679, 384] width 29 height 19
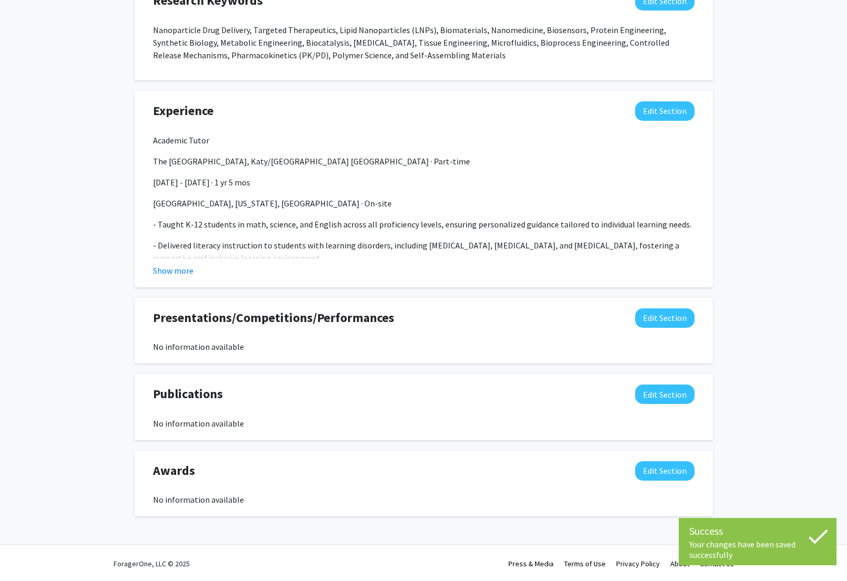
scroll to position [708, 0]
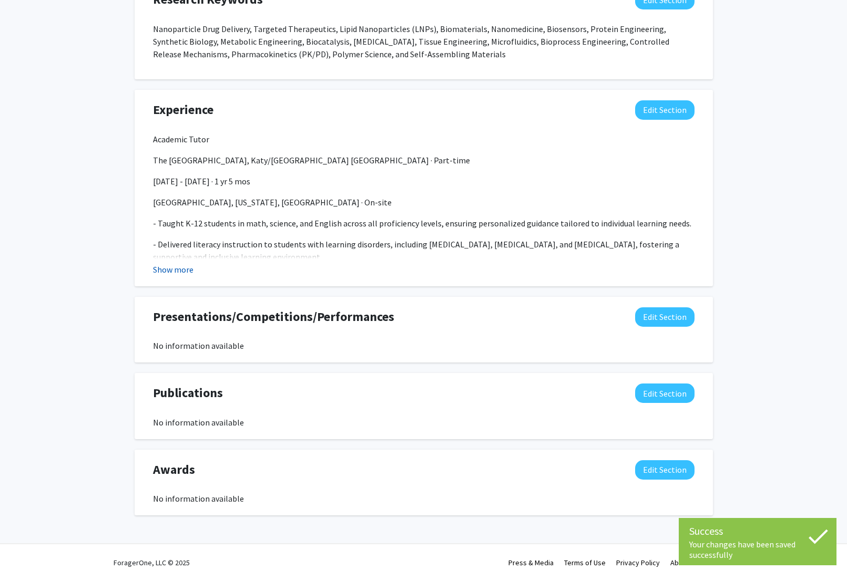
click at [178, 267] on button "Show more" at bounding box center [173, 269] width 40 height 13
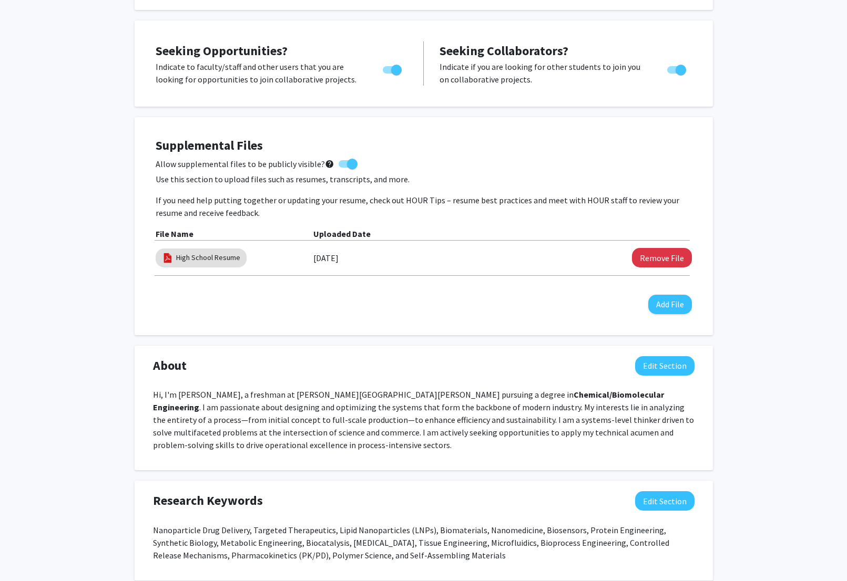
scroll to position [0, 0]
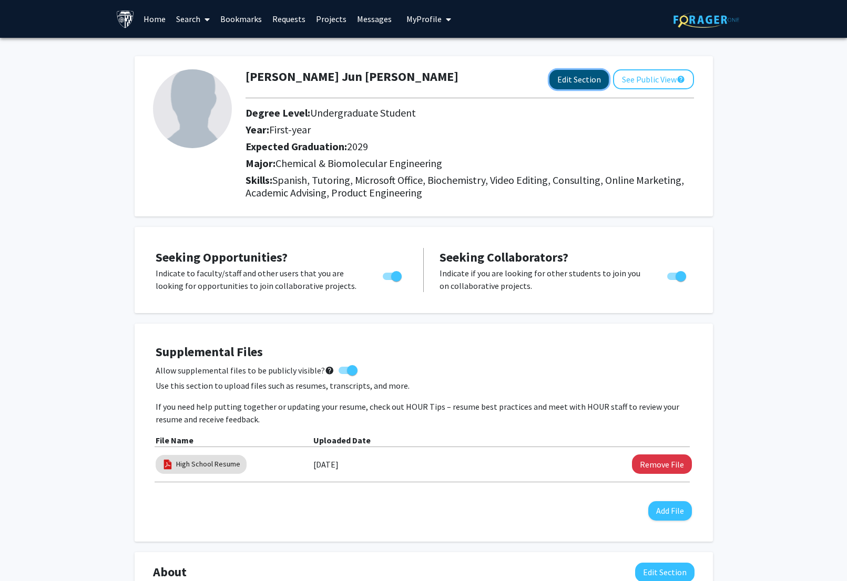
click at [588, 83] on button "Edit Section" at bounding box center [578, 79] width 59 height 19
select select "first-year"
select select "2029"
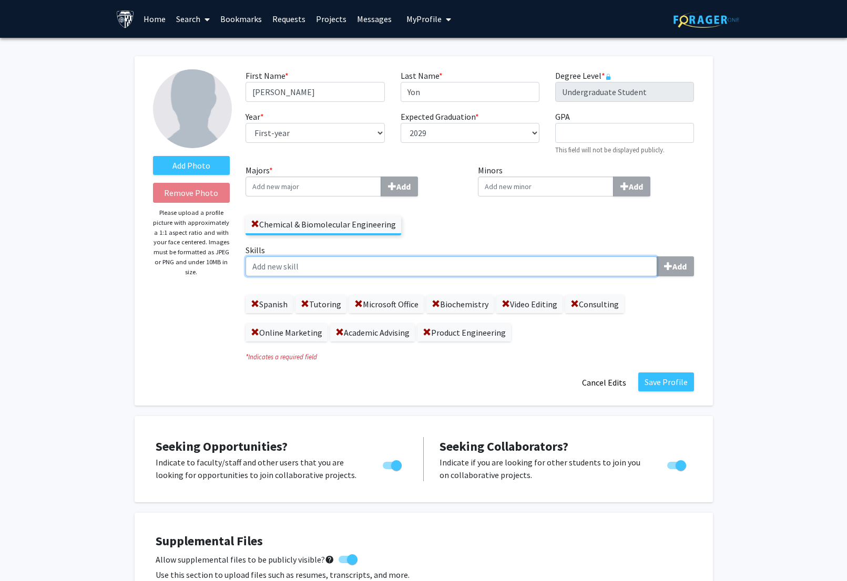
click at [391, 266] on input "Skills Add" at bounding box center [451, 267] width 412 height 20
type input "Chemical Manufacturing"
type input "Process Design"
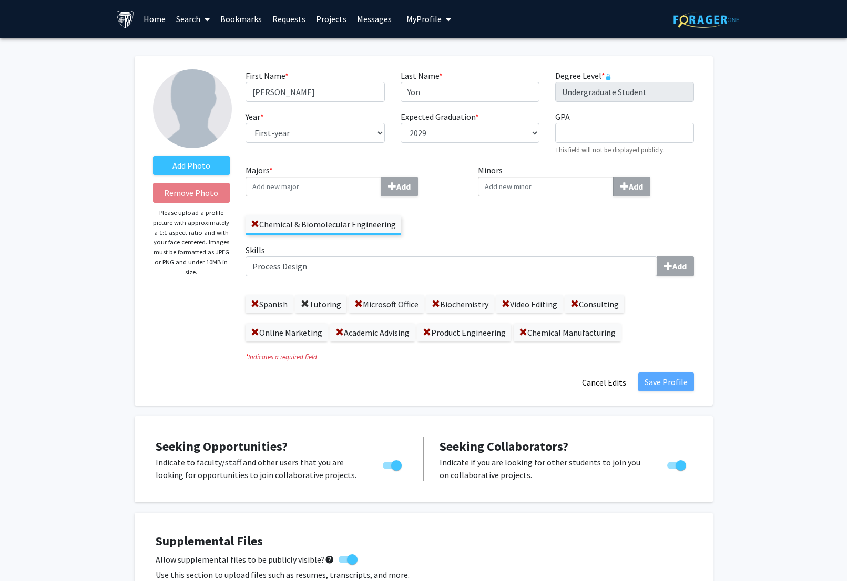
click at [309, 304] on span at bounding box center [305, 304] width 8 height 8
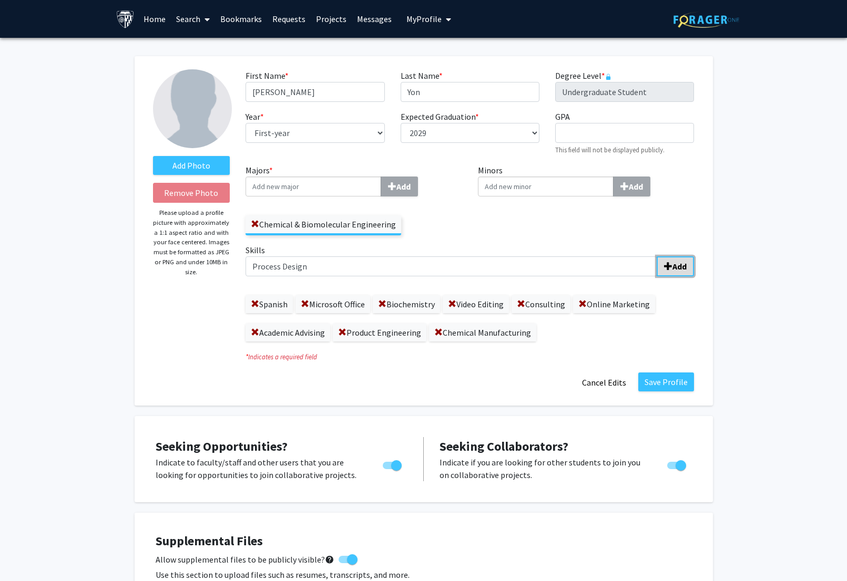
click at [672, 264] on span "submit" at bounding box center [668, 266] width 8 height 8
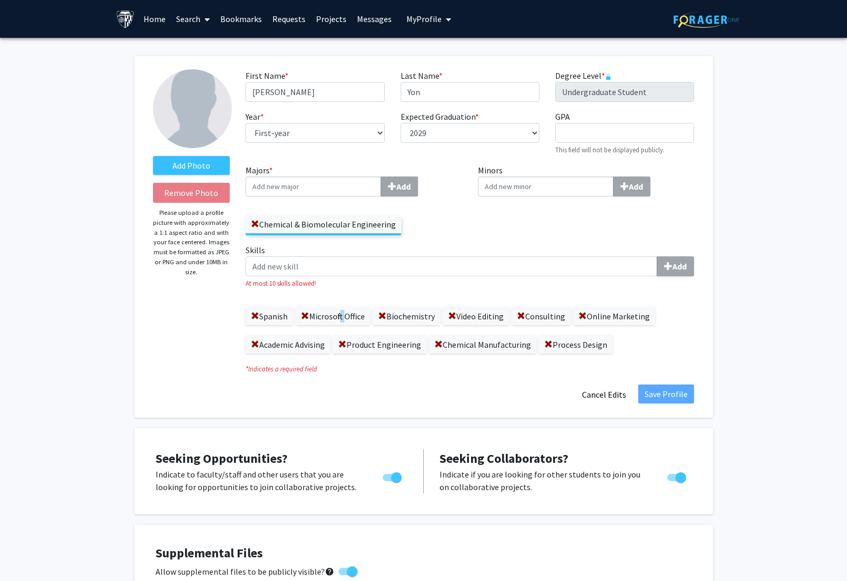
drag, startPoint x: 337, startPoint y: 314, endPoint x: 344, endPoint y: 313, distance: 6.3
click at [344, 313] on label "Microsoft Office" at bounding box center [332, 317] width 75 height 18
click at [352, 292] on div "Skills Add At most 10 skills allowed! Spanish Microsoft Office Biochemistry Vid…" at bounding box center [469, 299] width 448 height 110
click at [259, 316] on label "Spanish" at bounding box center [268, 317] width 47 height 18
click at [255, 316] on span at bounding box center [255, 316] width 8 height 8
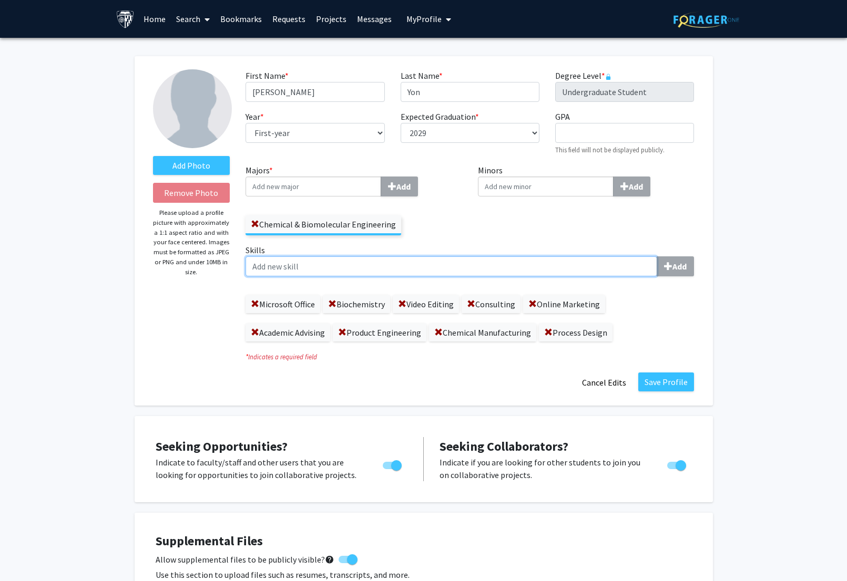
click at [372, 270] on input "Skills Add" at bounding box center [451, 267] width 412 height 20
type input "Spanish"
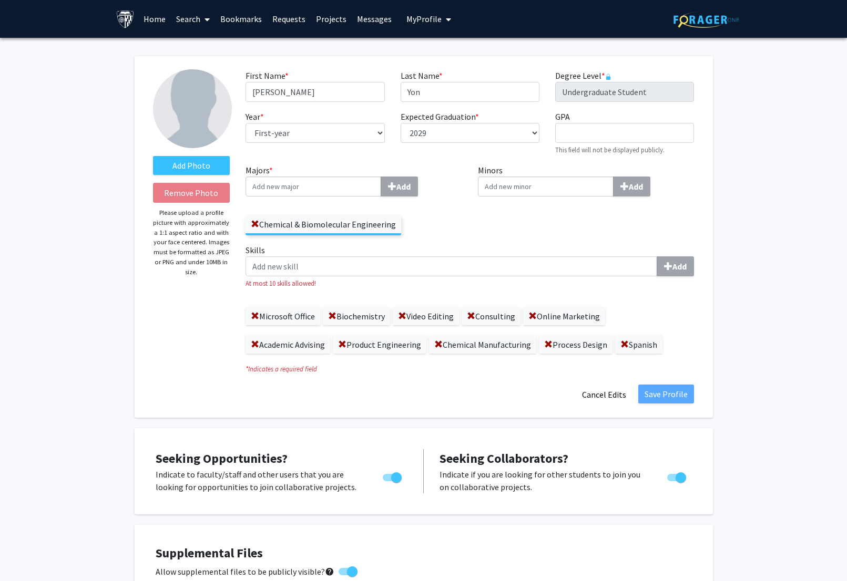
click at [260, 342] on label "Academic Advising" at bounding box center [287, 345] width 85 height 18
click at [257, 344] on span at bounding box center [255, 345] width 8 height 8
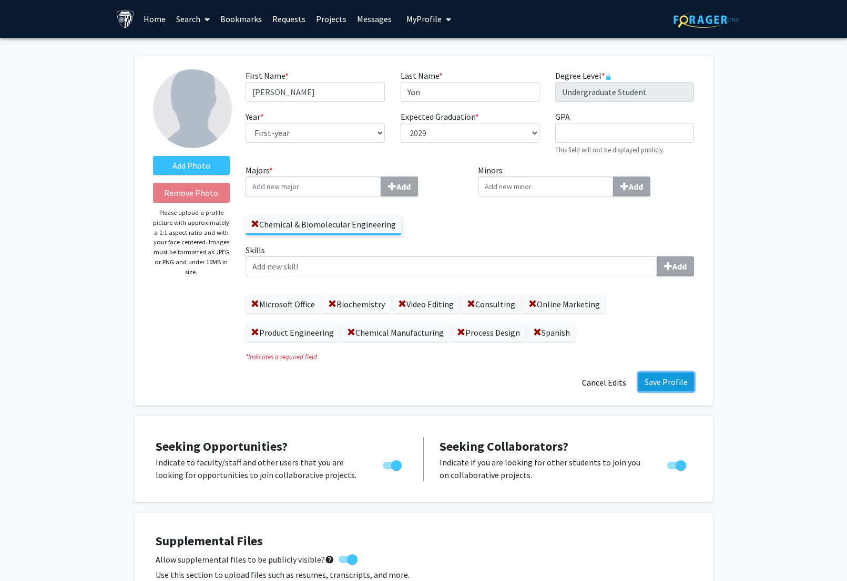
click at [662, 380] on button "Save Profile" at bounding box center [666, 382] width 56 height 19
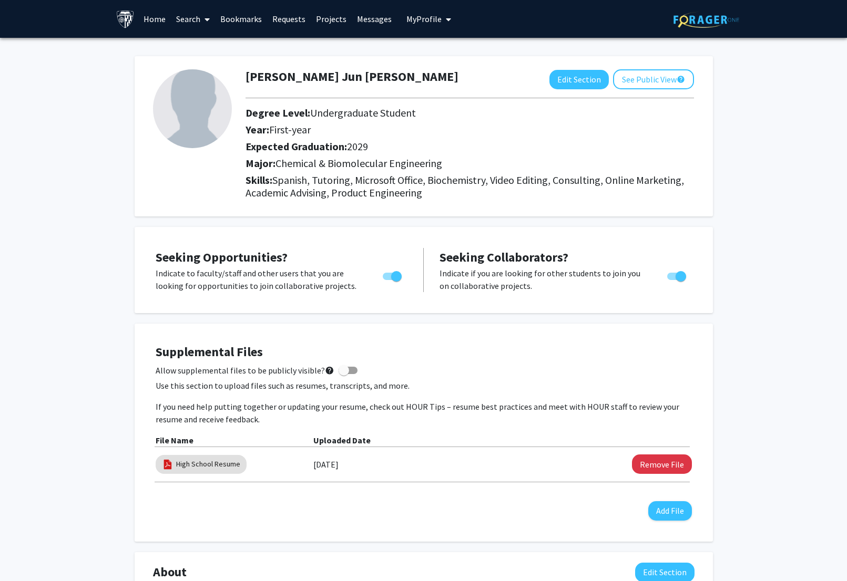
click at [188, 13] on link "Search" at bounding box center [193, 19] width 44 height 37
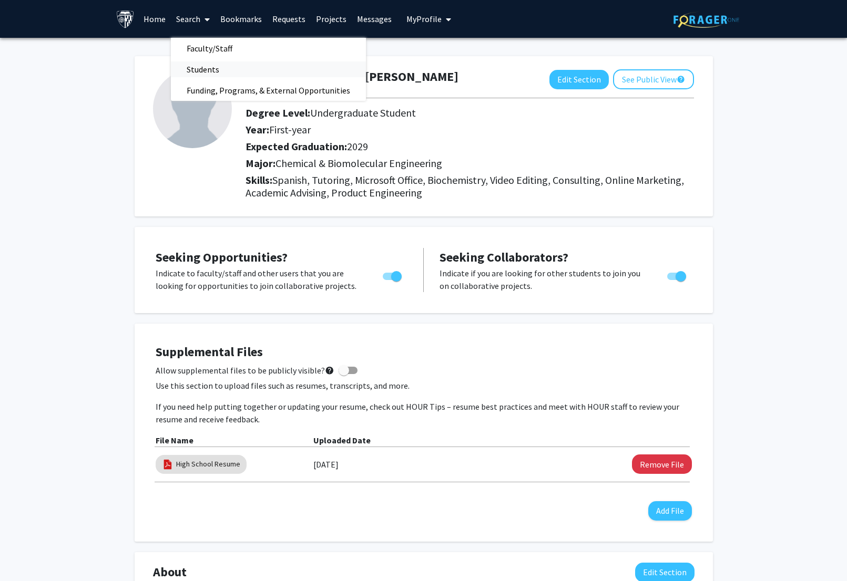
click at [221, 62] on span "Students" at bounding box center [203, 69] width 64 height 21
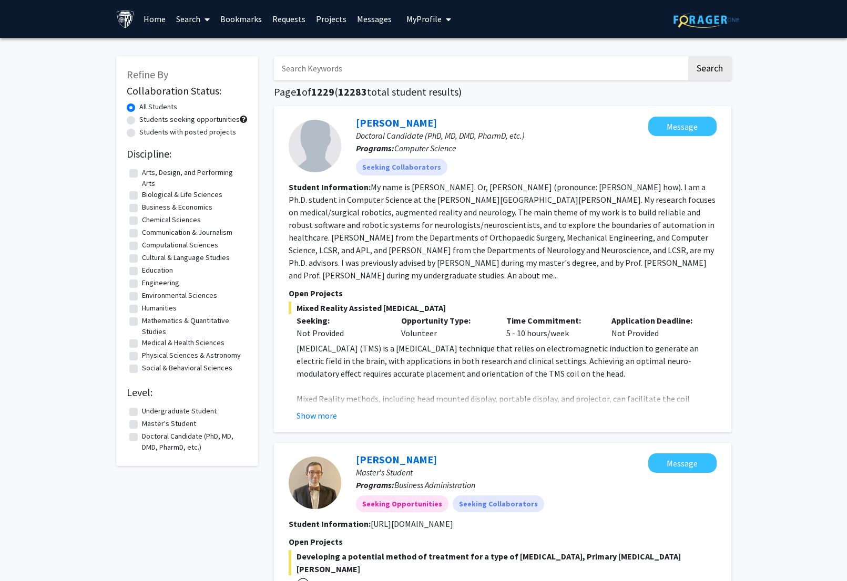
click at [194, 120] on label "Students seeking opportunities" at bounding box center [189, 119] width 100 height 11
click at [146, 120] on input "Students seeking opportunities" at bounding box center [142, 117] width 7 height 7
radio input "true"
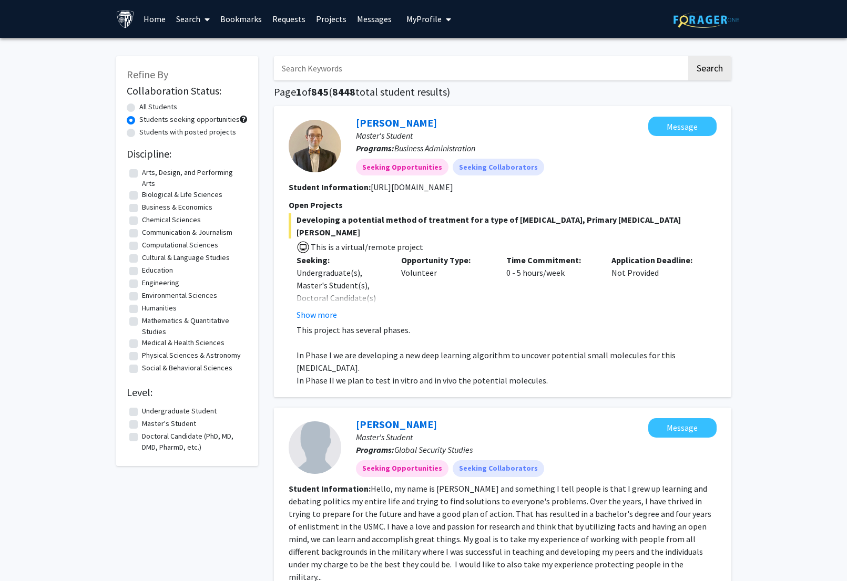
click at [155, 412] on label "Undergraduate Student" at bounding box center [179, 411] width 75 height 11
click at [149, 412] on input "Undergraduate Student" at bounding box center [145, 409] width 7 height 7
checkbox input "true"
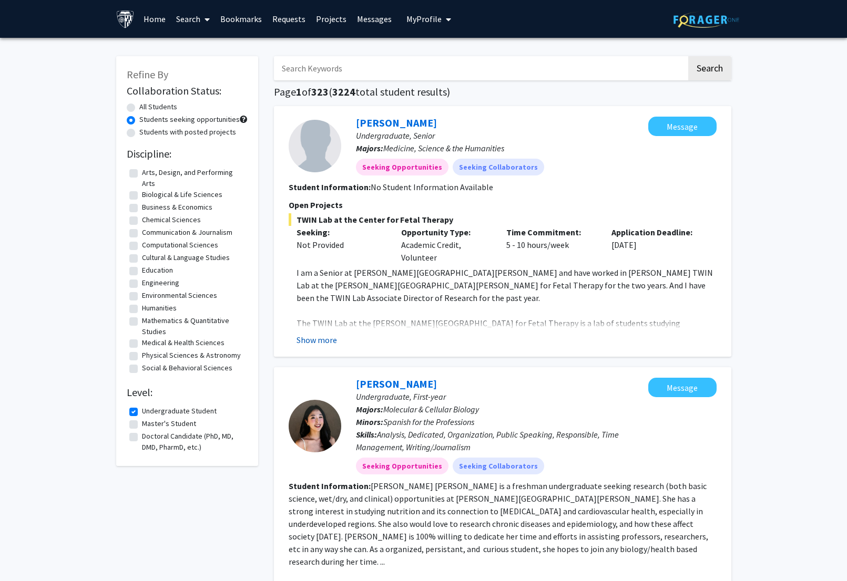
click at [321, 339] on button "Show more" at bounding box center [316, 340] width 40 height 13
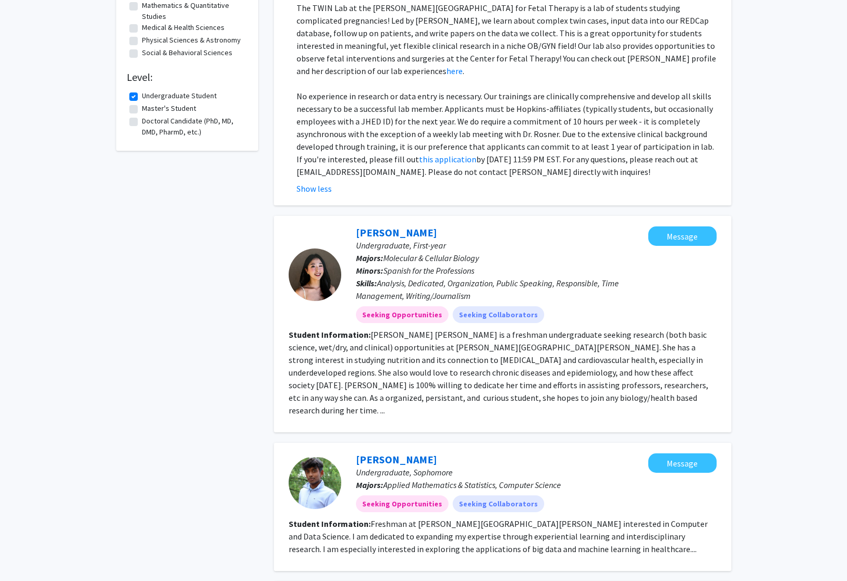
scroll to position [319, 0]
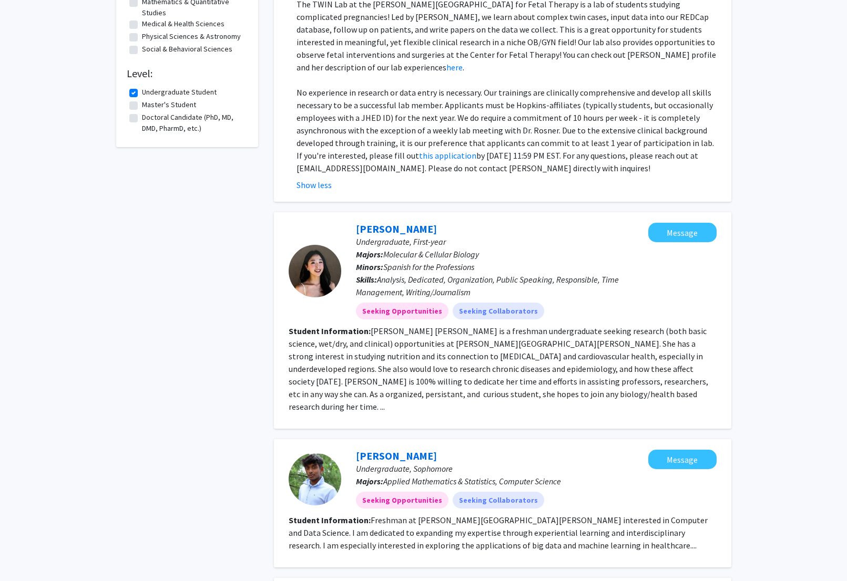
click at [457, 372] on fg-read-more "Yoonseo Linda Lee is a freshman undergraduate seeking research (both basic scie…" at bounding box center [498, 369] width 419 height 86
click at [457, 371] on fg-read-more "Yoonseo Linda Lee is a freshman undergraduate seeking research (both basic scie…" at bounding box center [498, 369] width 419 height 86
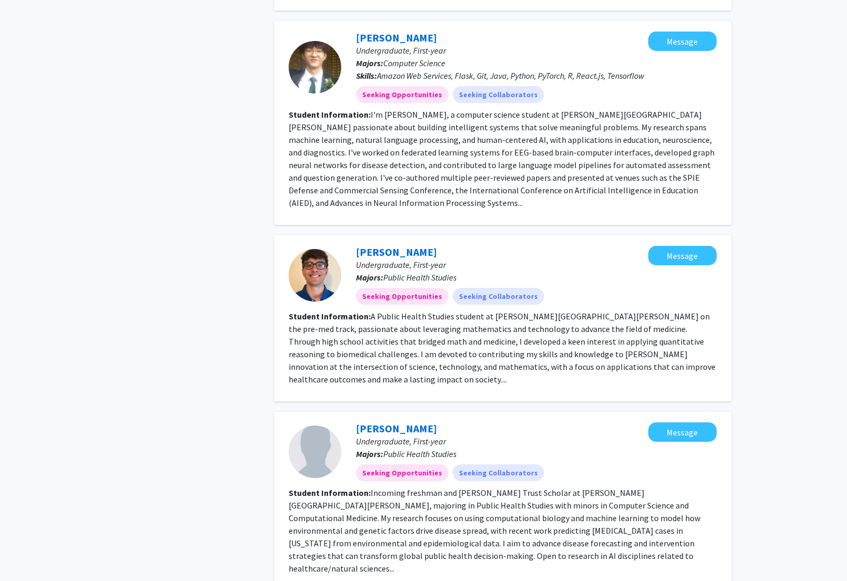
scroll to position [1222, 0]
